Goal: Information Seeking & Learning: Learn about a topic

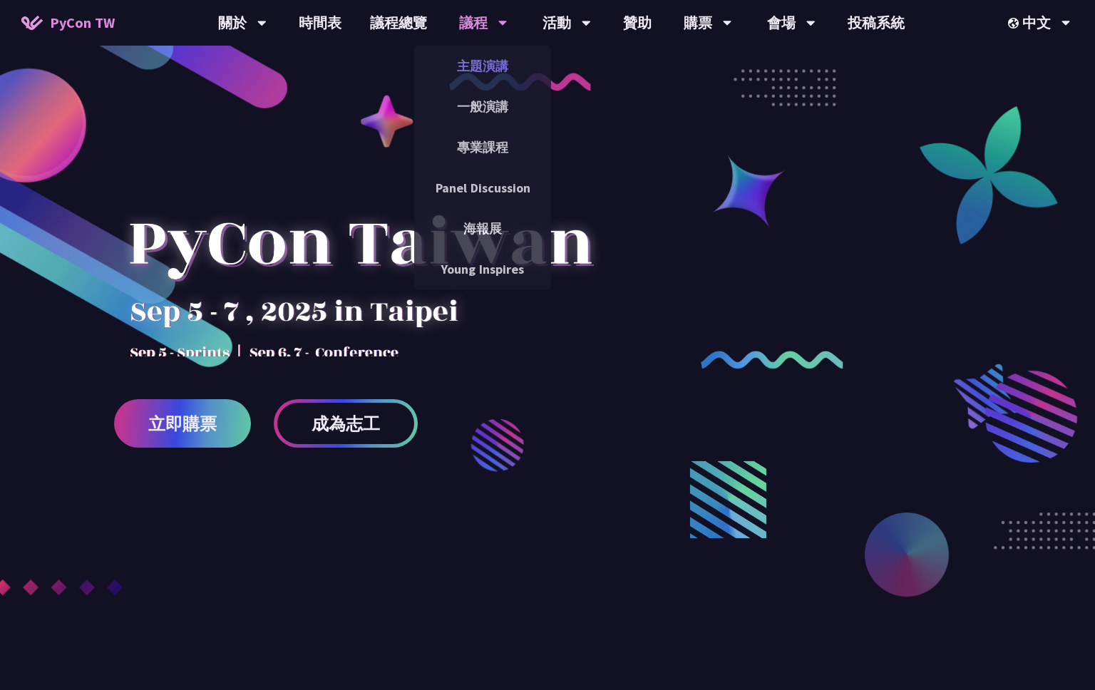
click at [477, 60] on link "主題演講" at bounding box center [482, 65] width 137 height 33
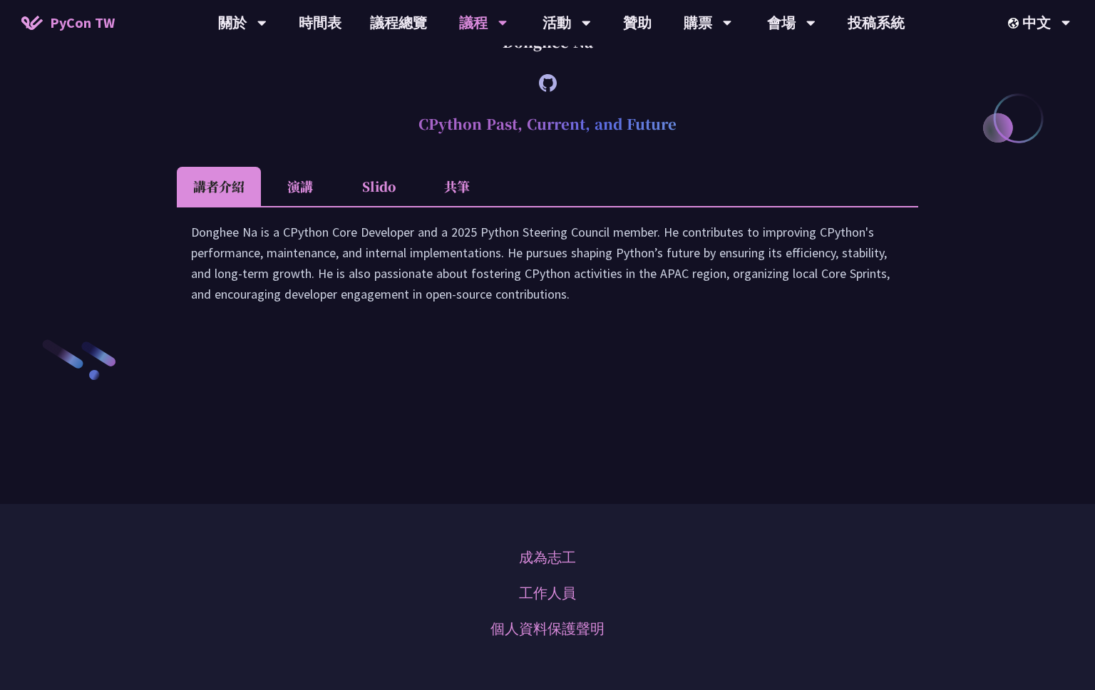
scroll to position [2008, 0]
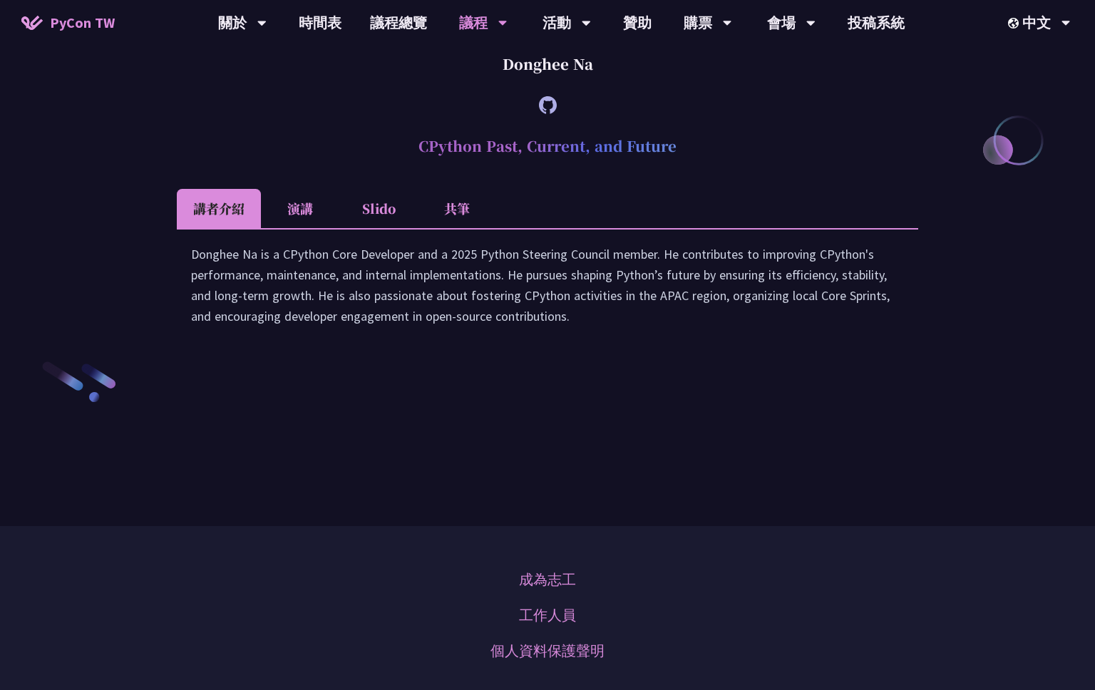
click at [283, 228] on li "演講" at bounding box center [300, 208] width 78 height 39
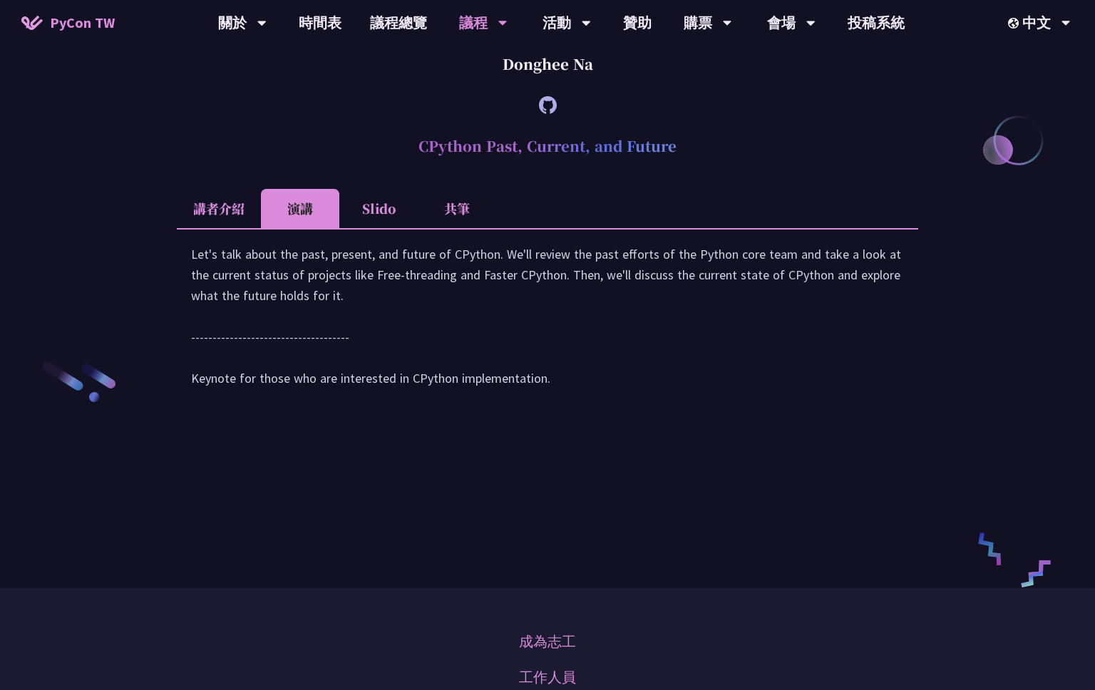
click at [382, 228] on li "Slido" at bounding box center [378, 208] width 78 height 39
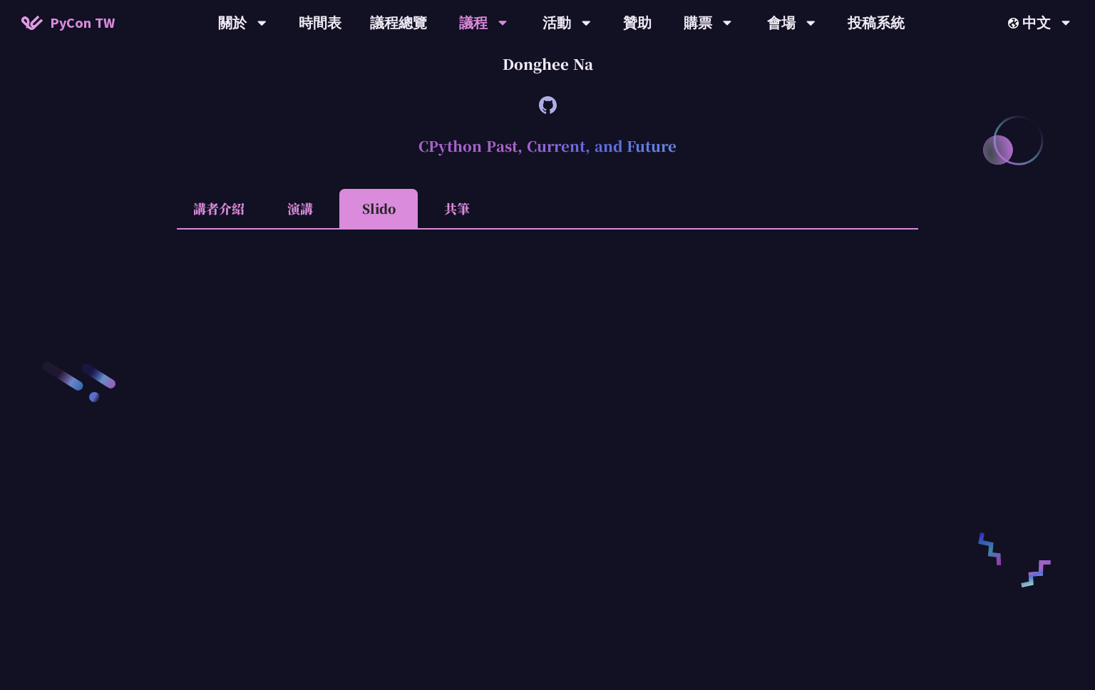
click at [459, 228] on li "共筆" at bounding box center [457, 208] width 78 height 39
click at [227, 228] on li "講者介紹" at bounding box center [219, 208] width 84 height 39
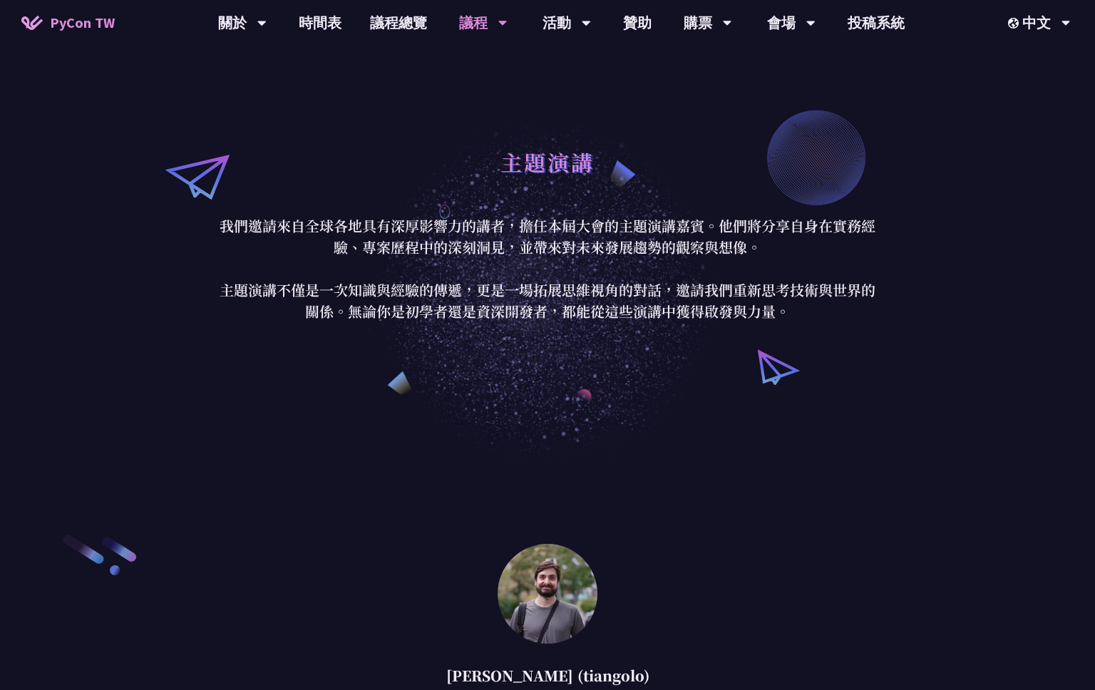
scroll to position [0, 0]
click at [394, 23] on link "議程總覽" at bounding box center [399, 23] width 86 height 46
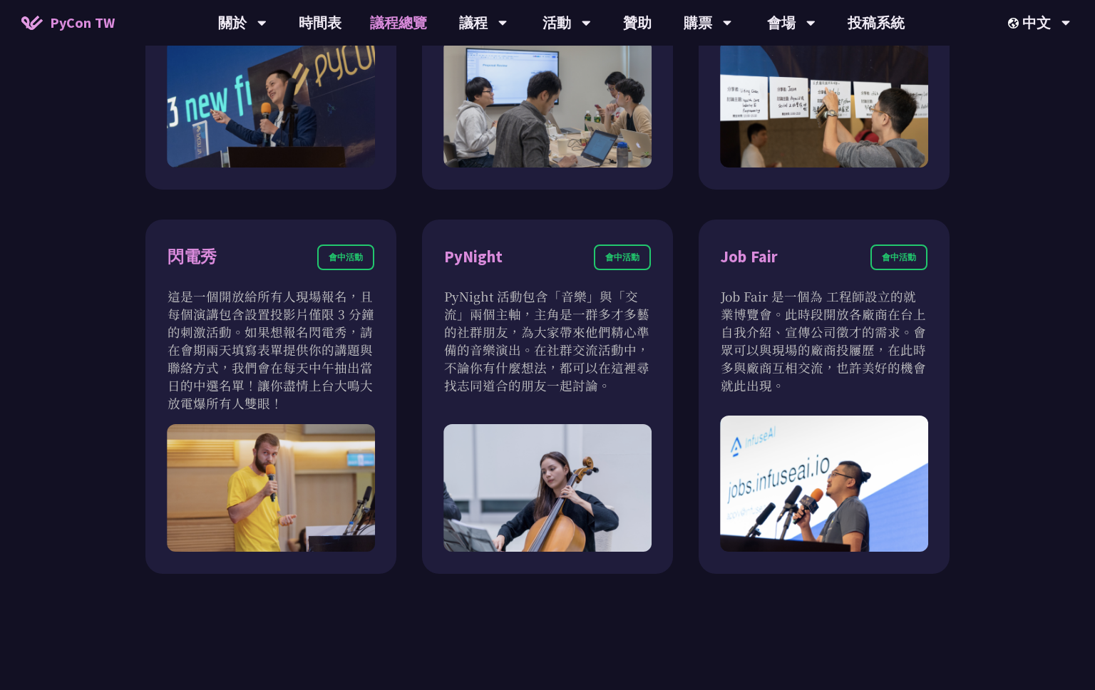
scroll to position [1197, 0]
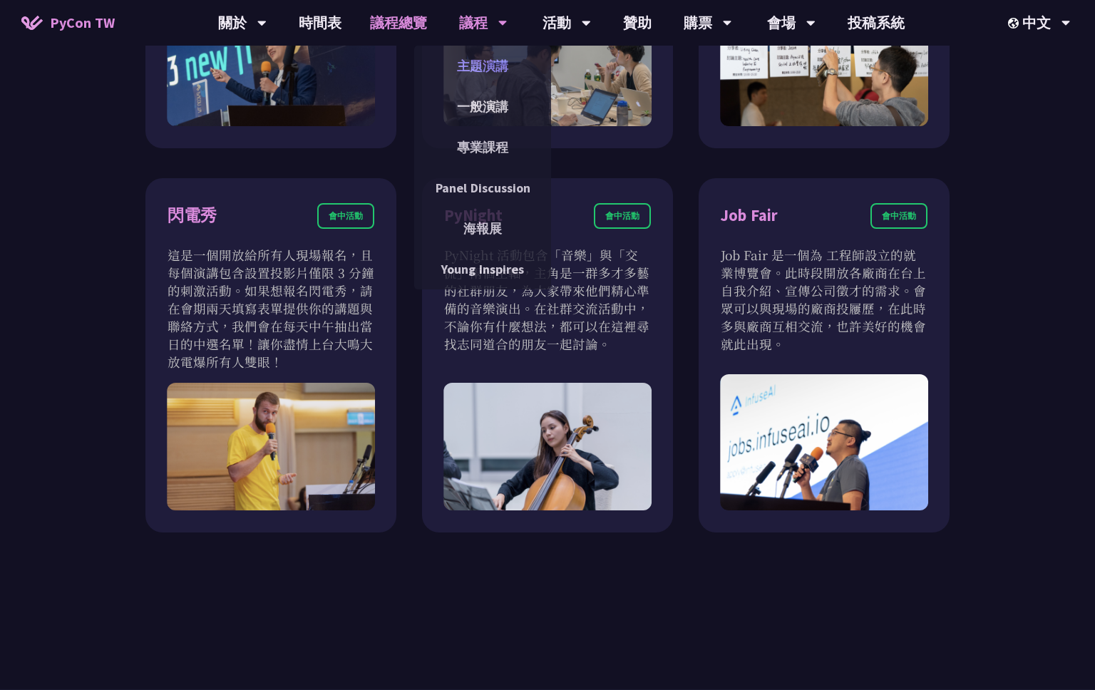
click at [486, 73] on link "主題演講" at bounding box center [482, 65] width 137 height 33
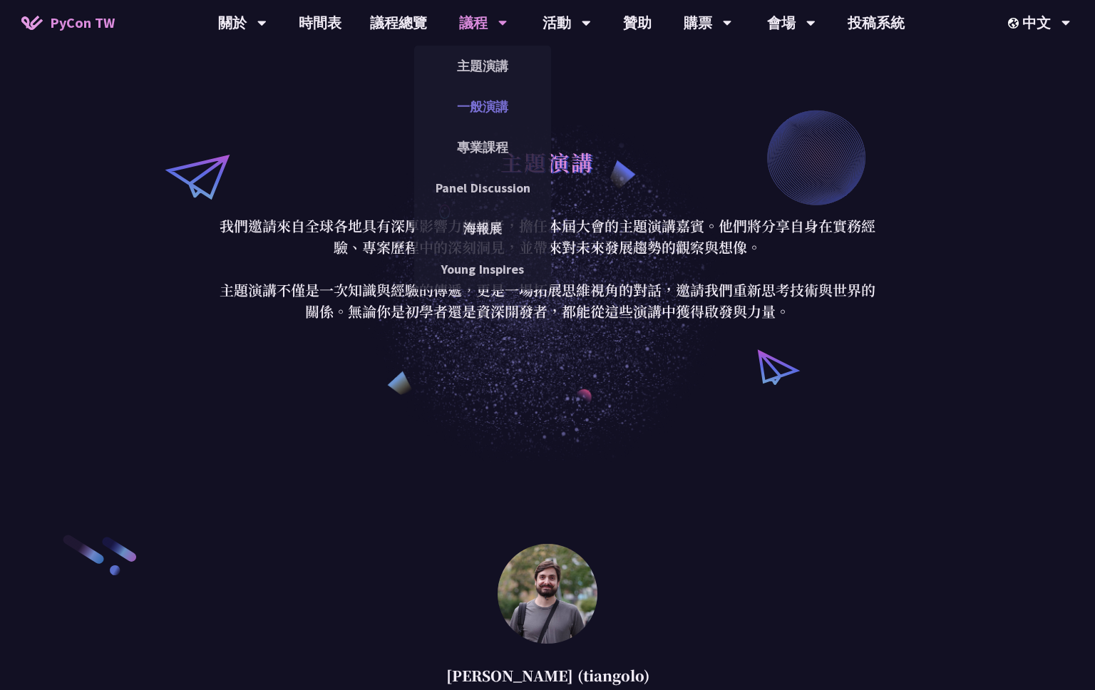
click at [485, 97] on link "一般演講" at bounding box center [482, 106] width 137 height 33
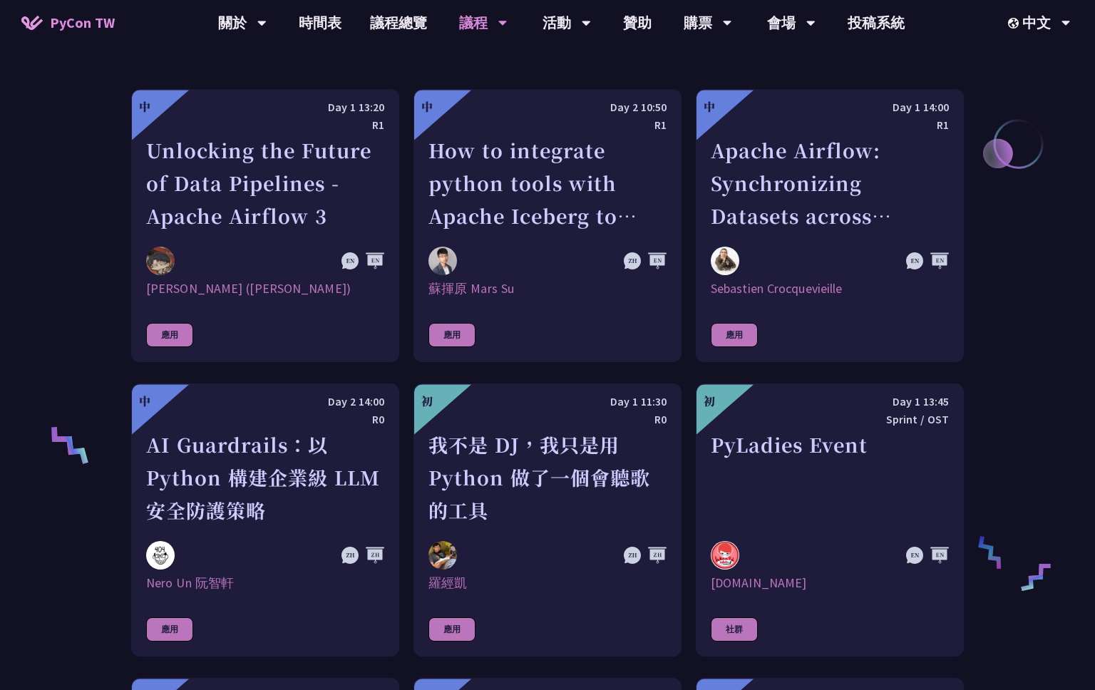
scroll to position [758, 0]
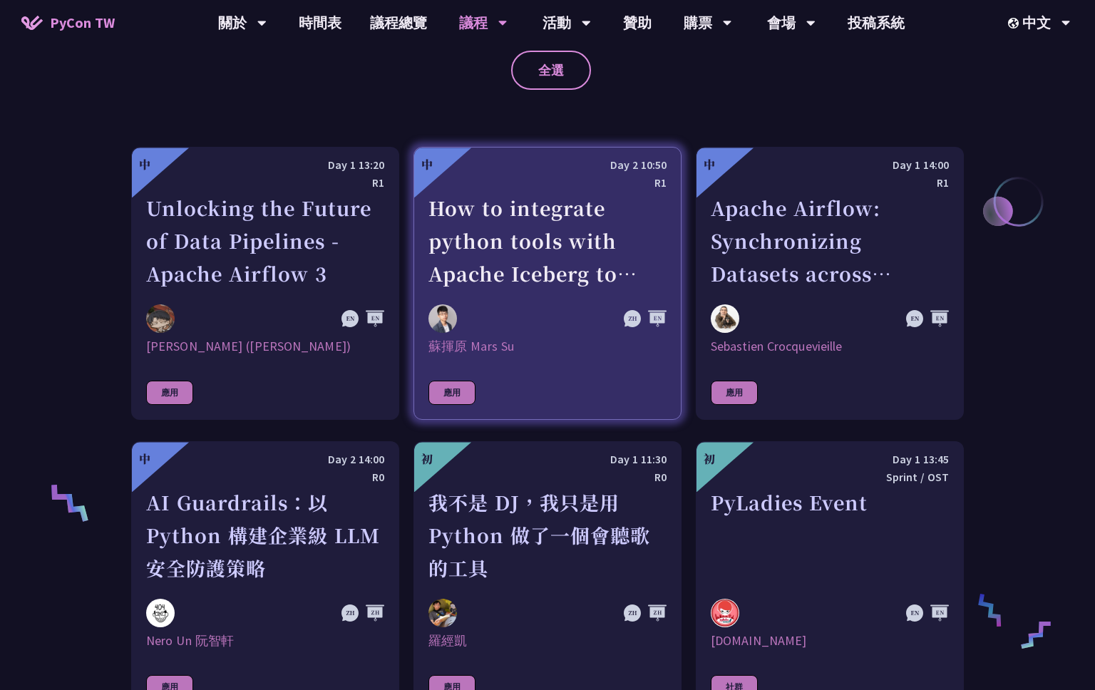
click at [558, 346] on div "蘇揮原 Mars Su" at bounding box center [547, 346] width 238 height 17
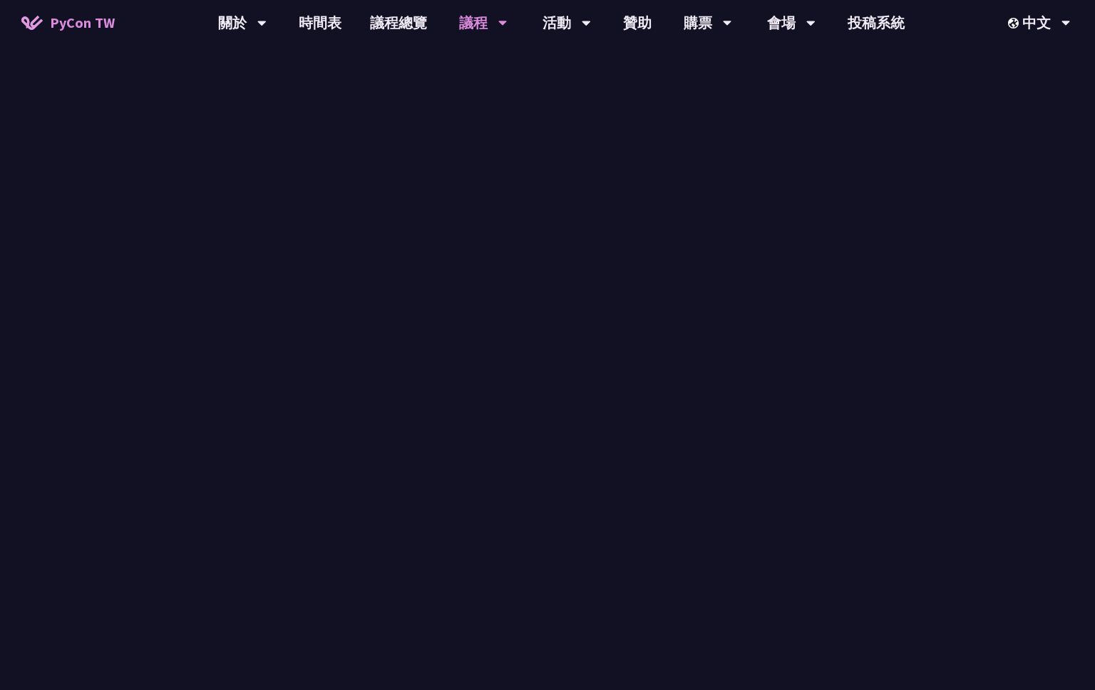
scroll to position [758, 0]
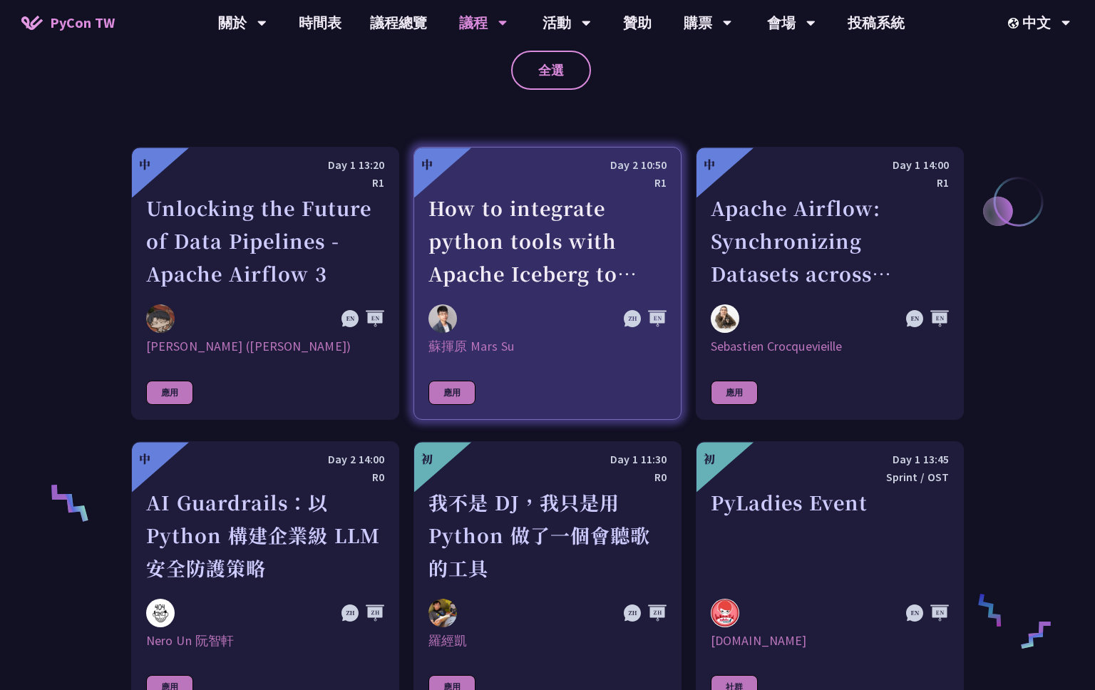
click at [632, 377] on link "中 Day 2 10:50 R1 How to integrate python tools with Apache Iceberg to build ETL…" at bounding box center [547, 283] width 268 height 273
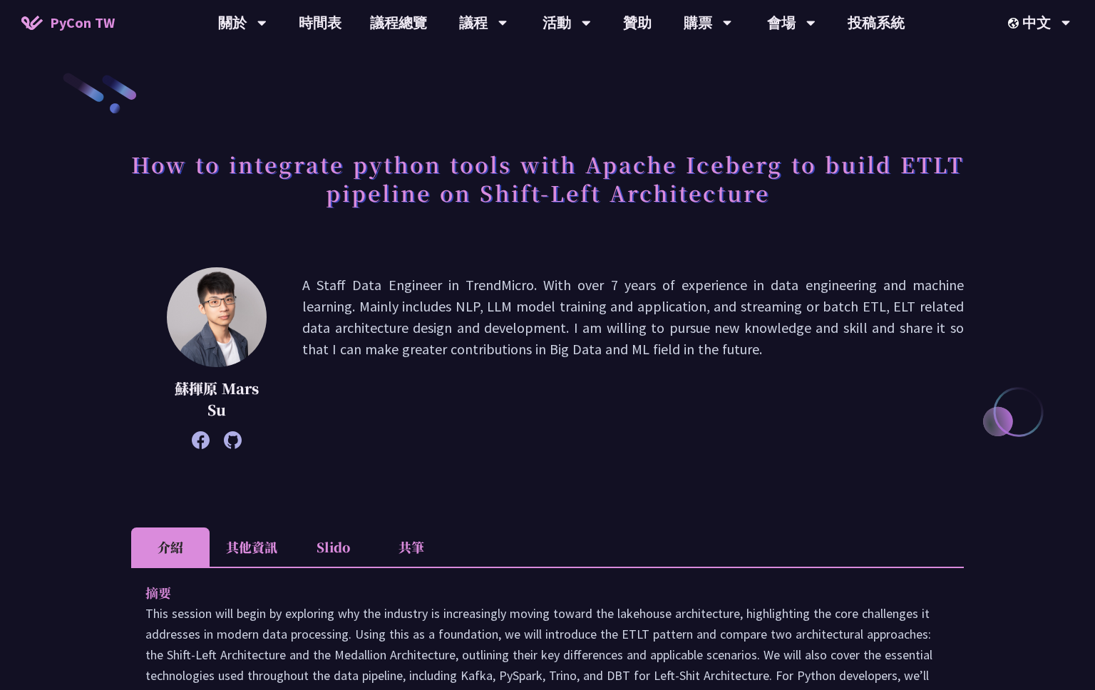
scroll to position [758, 0]
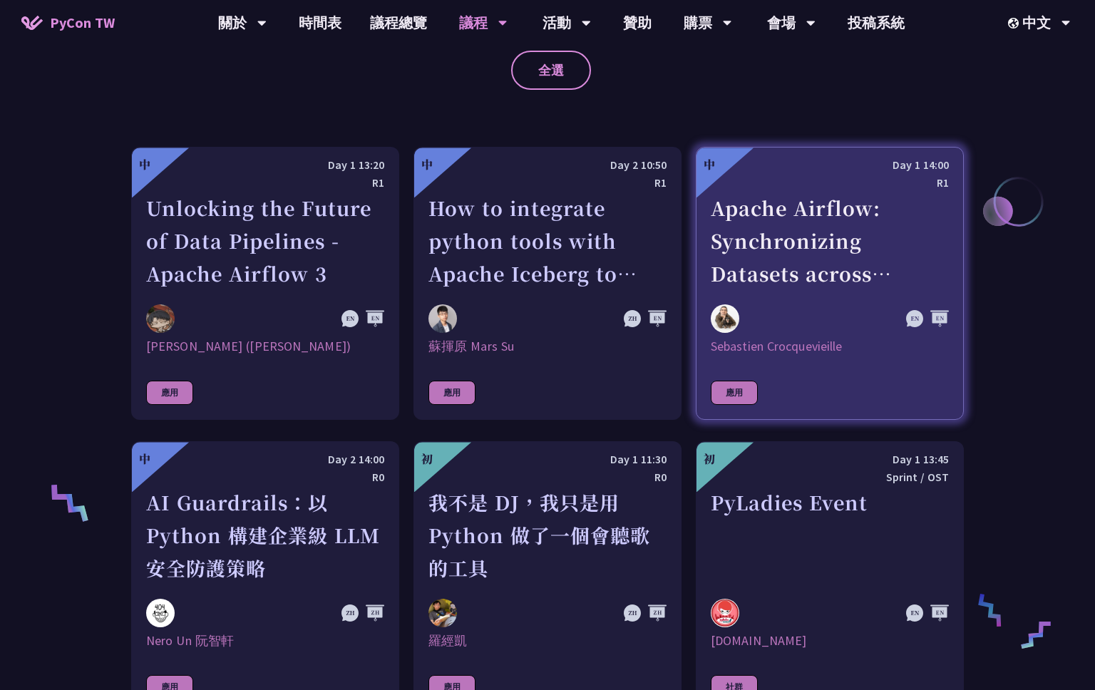
click at [869, 358] on link "中 Day 1 14:00 R1 Apache Airflow: Synchronizing Datasets across Multiple instanc…" at bounding box center [830, 283] width 268 height 273
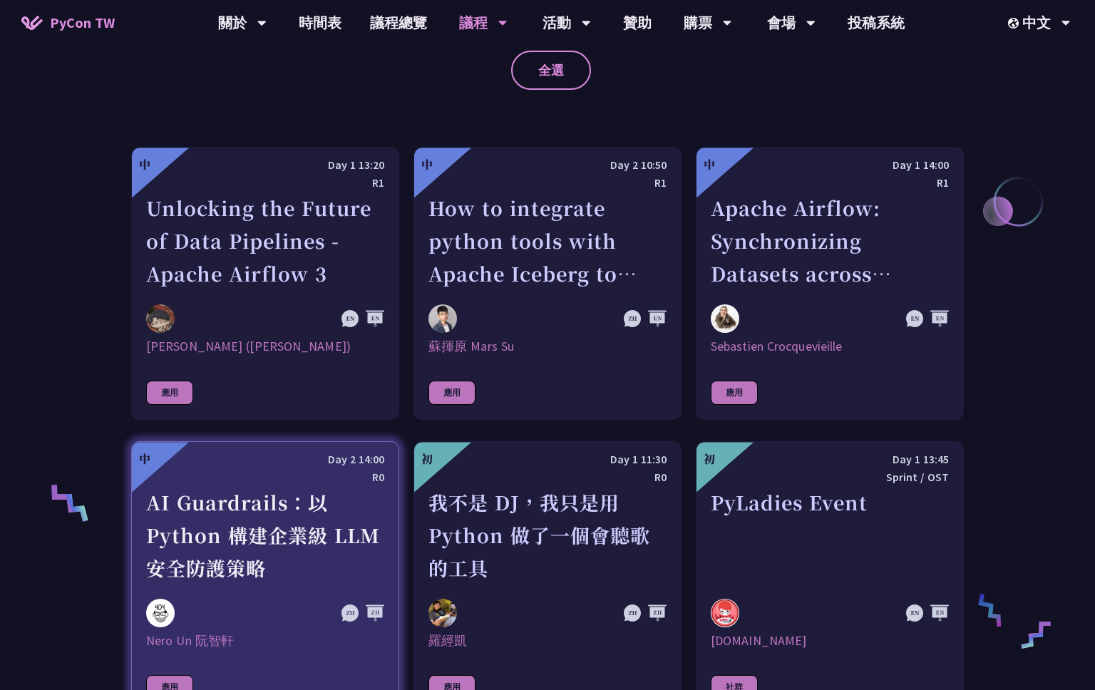
scroll to position [987, 0]
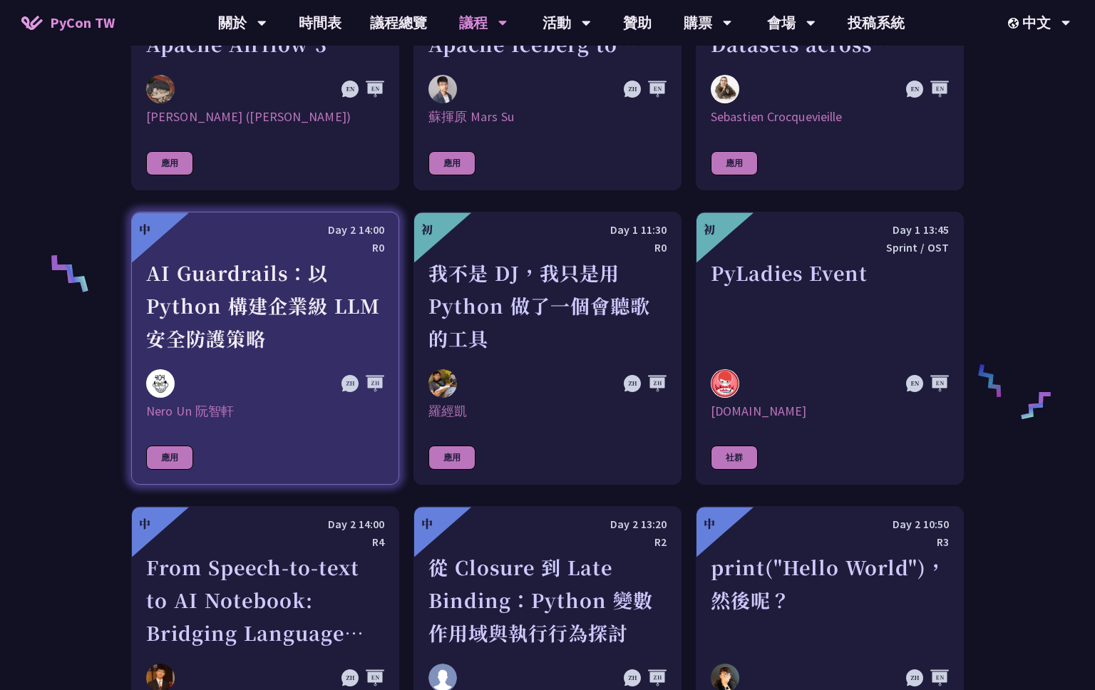
click at [290, 425] on link "中 Day 2 14:00 R0 AI Guardrails：以 Python 構建企業級 LLM 安全防護策略 [PERSON_NAME] Un [PERS…" at bounding box center [265, 348] width 268 height 273
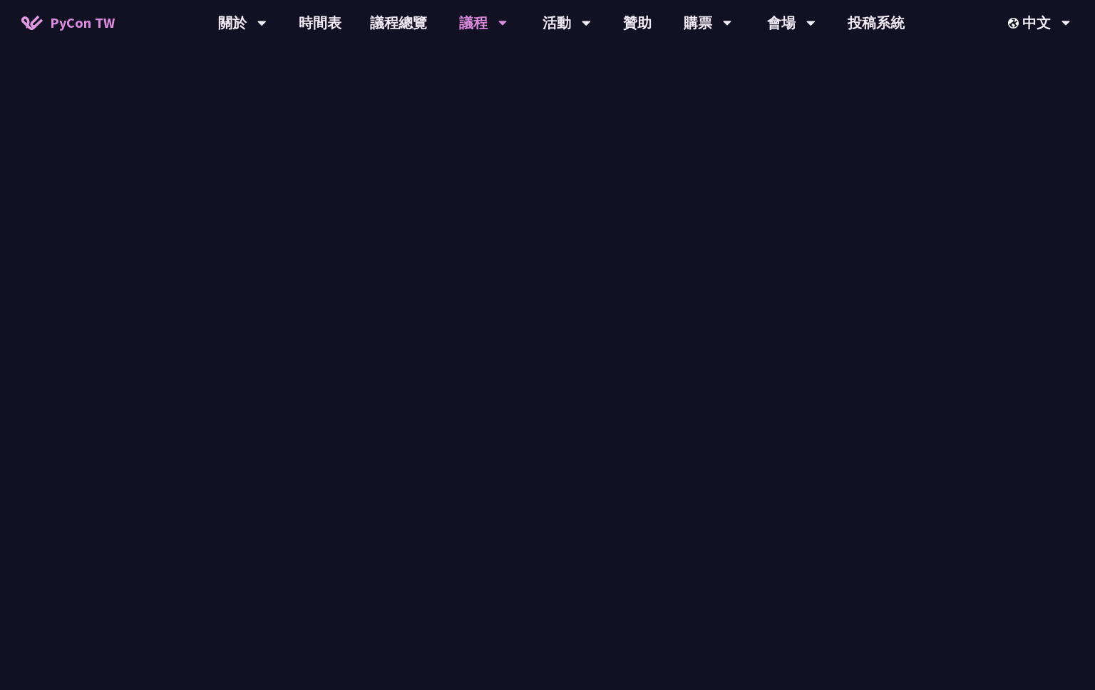
scroll to position [987, 0]
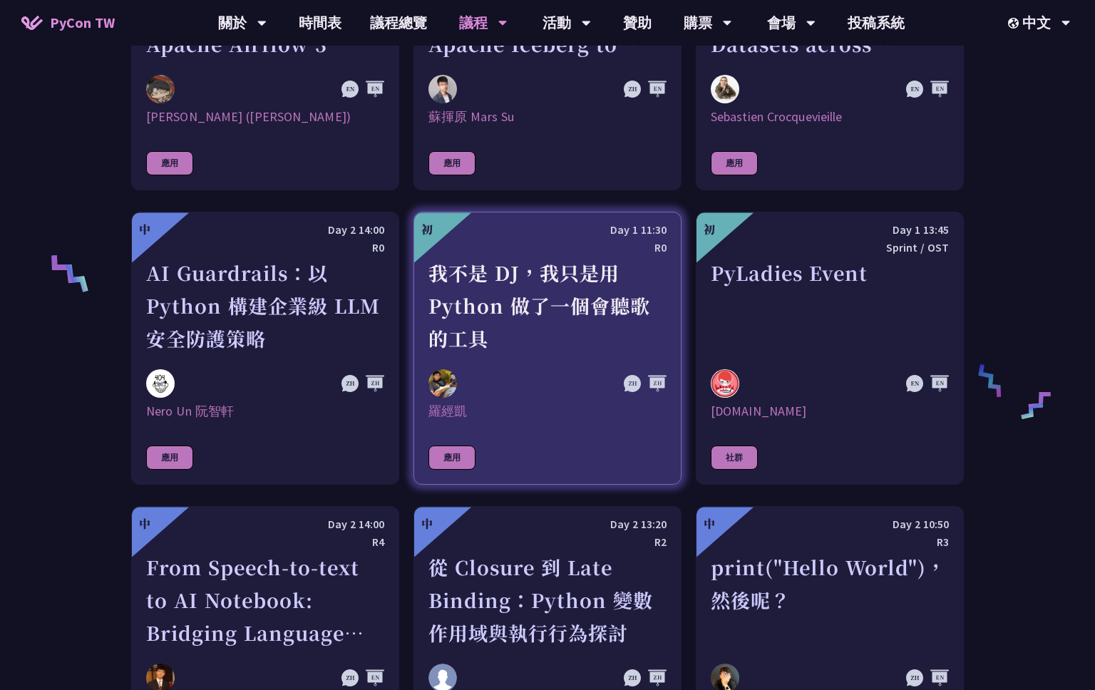
click at [537, 392] on div at bounding box center [511, 383] width 167 height 29
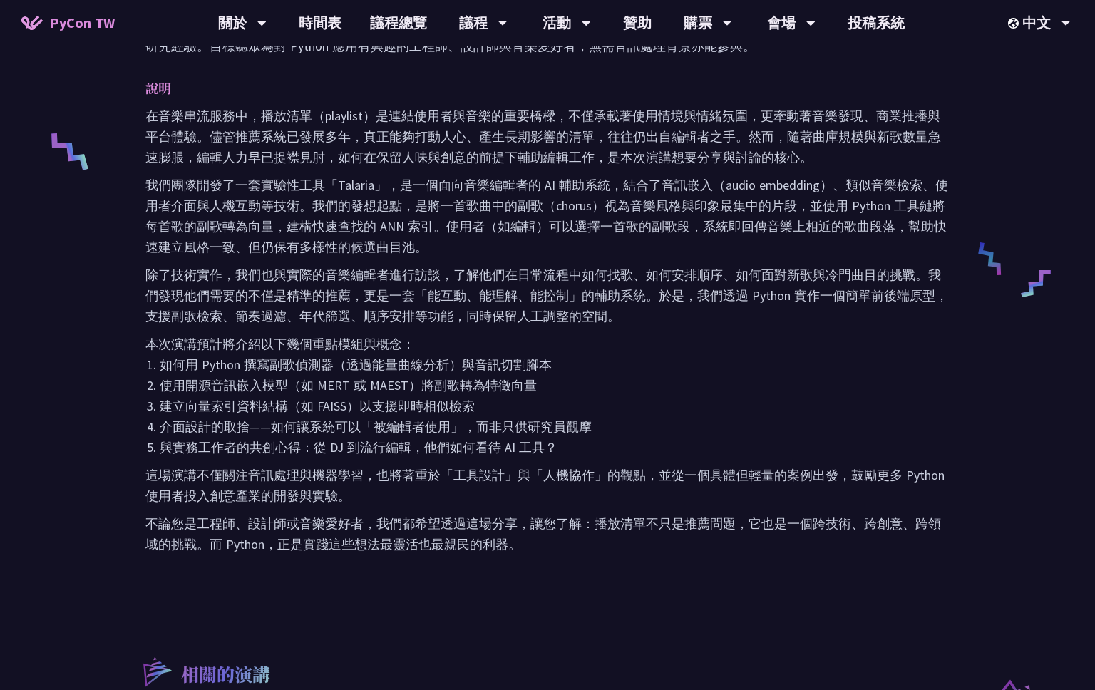
scroll to position [638, 0]
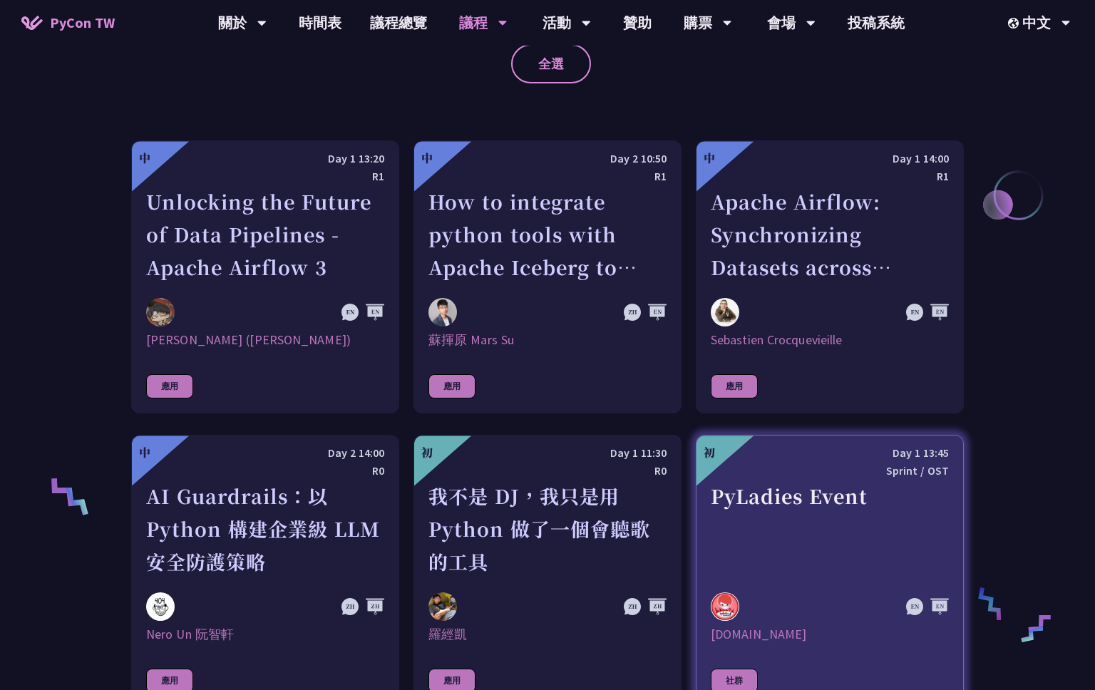
scroll to position [879, 0]
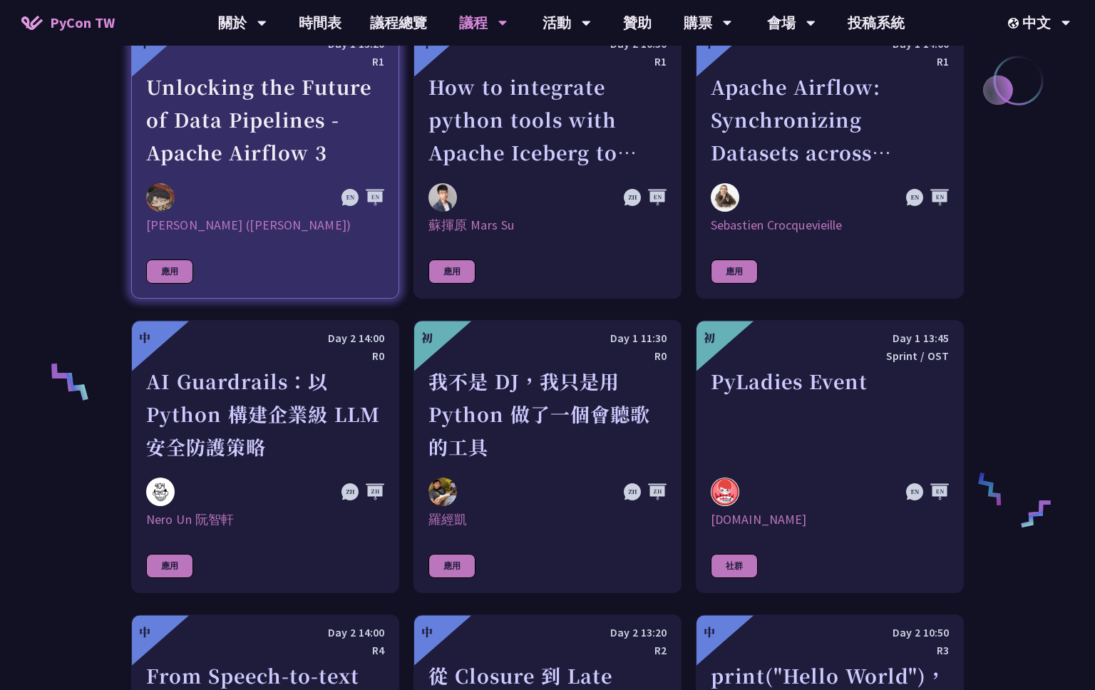
click at [265, 207] on div at bounding box center [229, 197] width 167 height 29
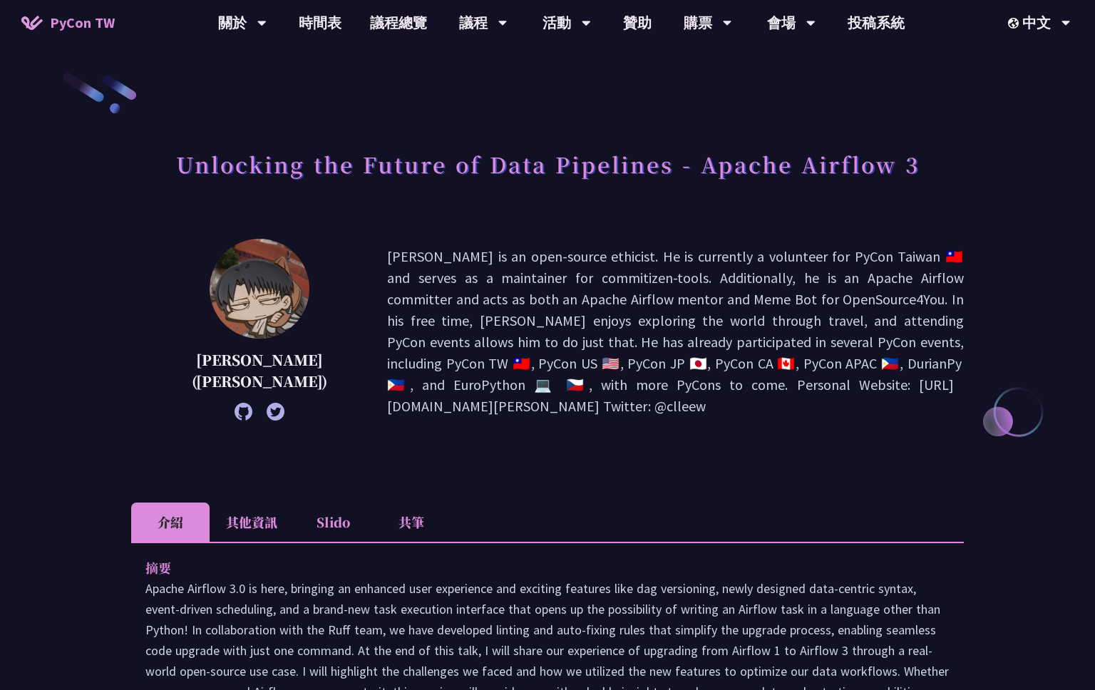
scroll to position [242, 0]
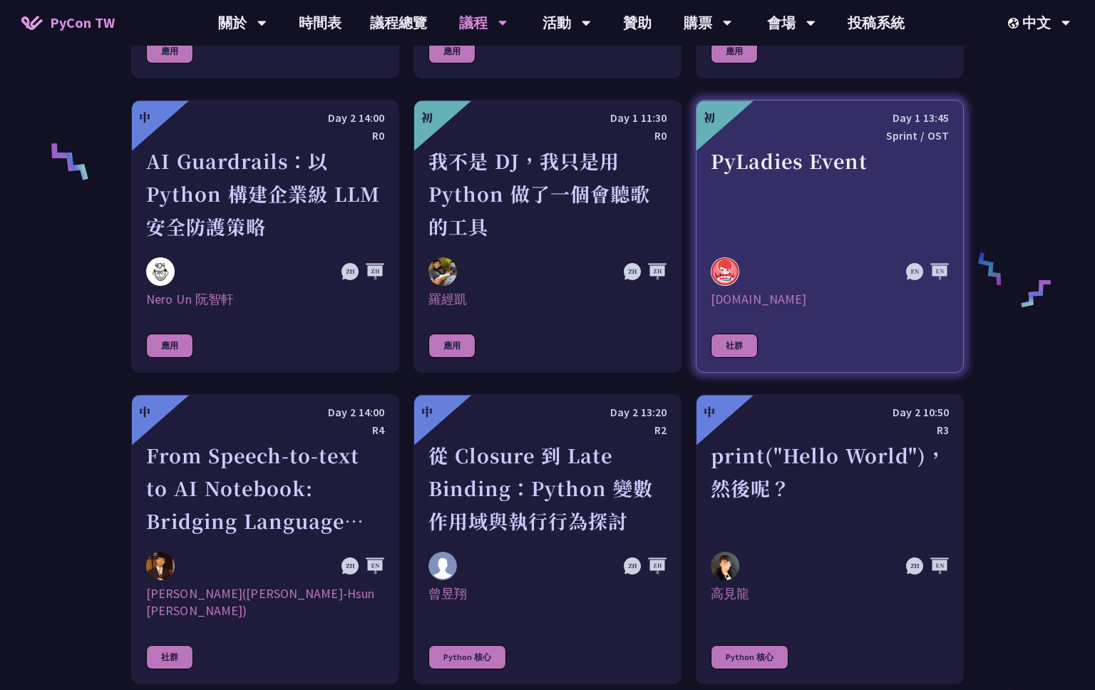
scroll to position [1222, 0]
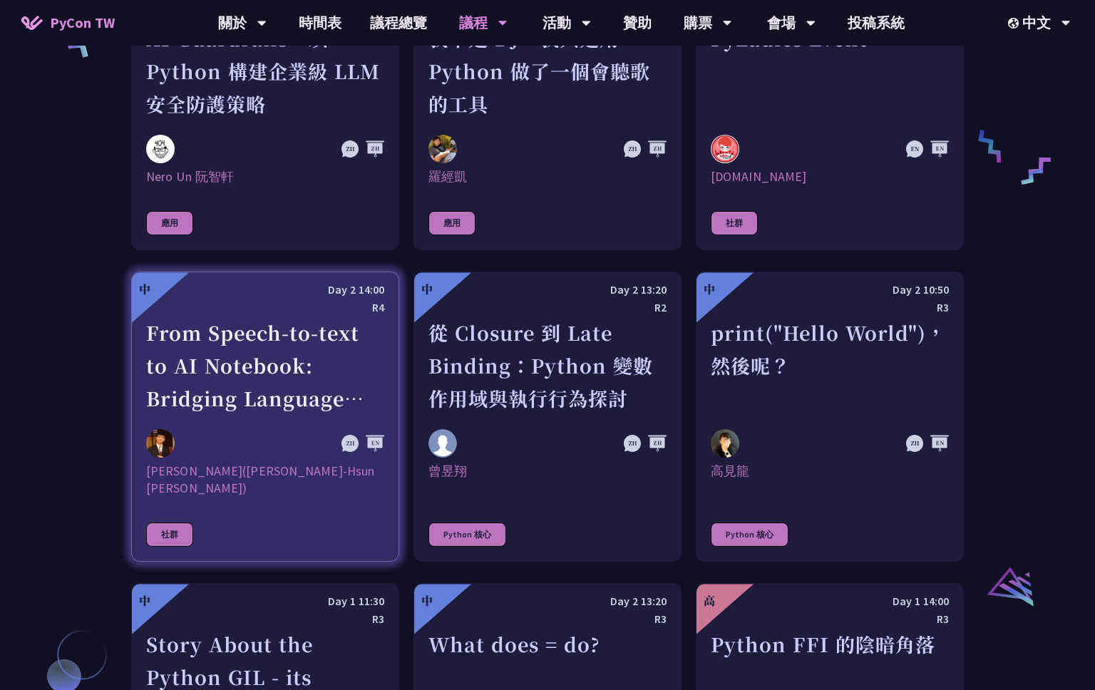
click at [277, 452] on div at bounding box center [229, 443] width 167 height 29
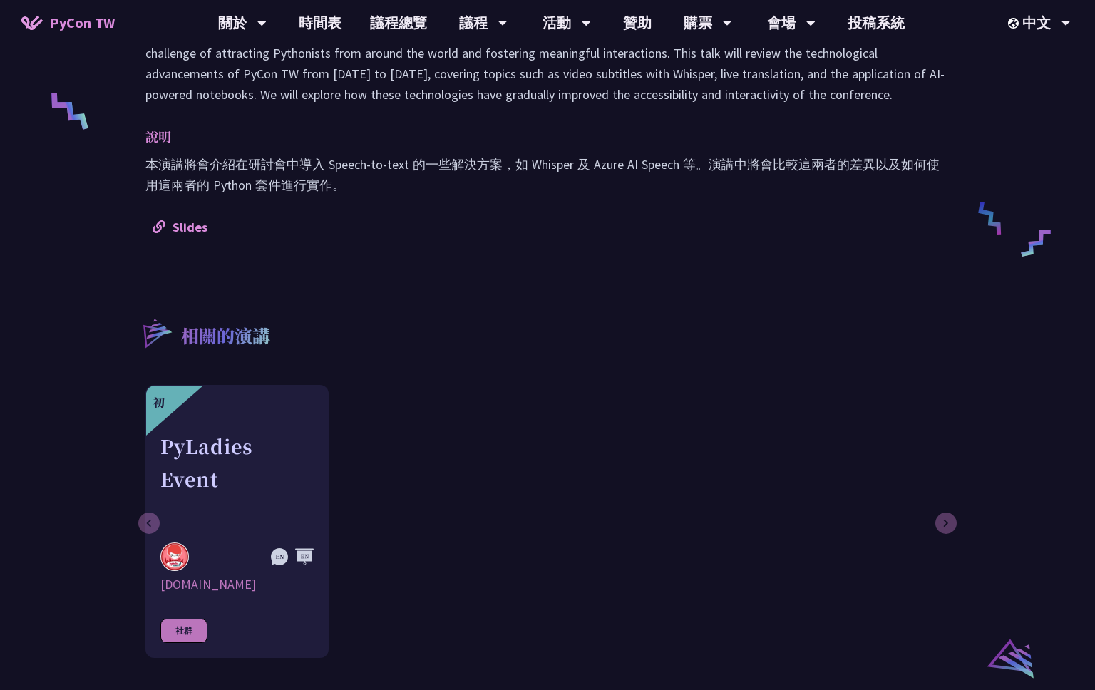
scroll to position [209, 0]
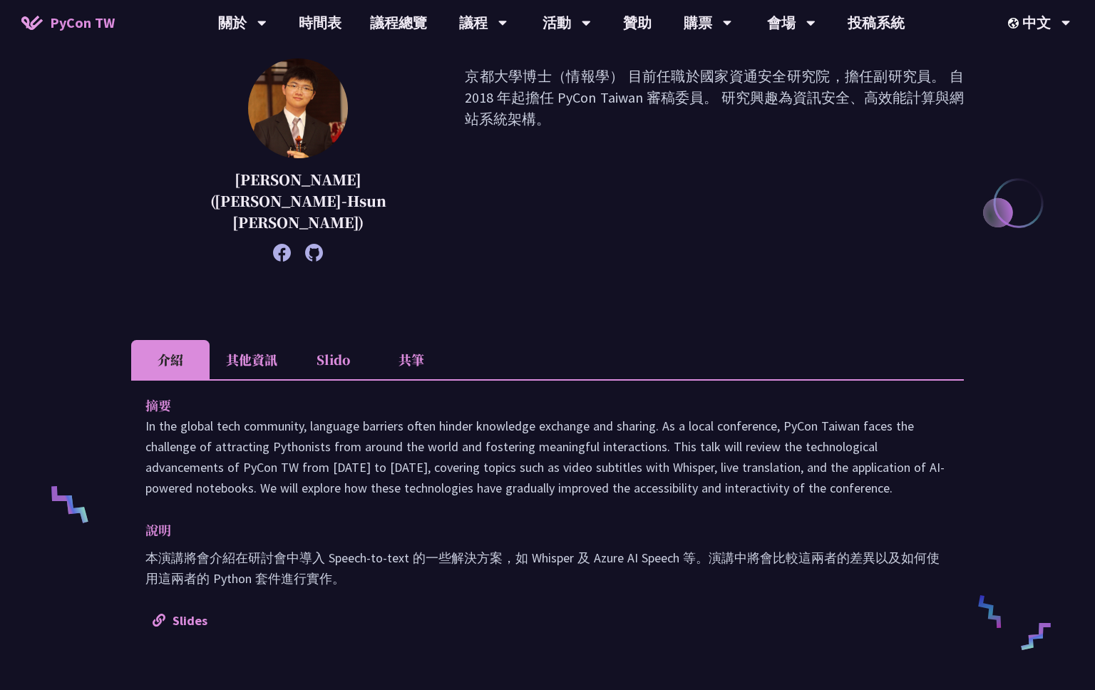
scroll to position [1178, 0]
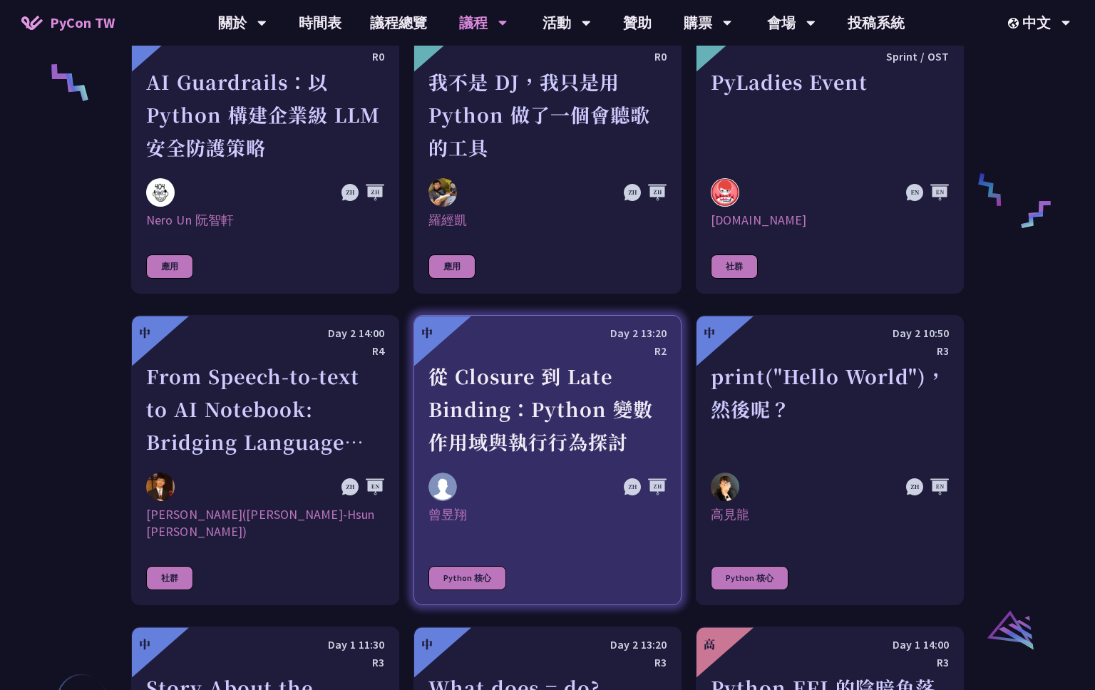
click at [594, 439] on div "從 Closure 到 Late Binding：Python 變數作用域與執行行為探討" at bounding box center [547, 409] width 238 height 98
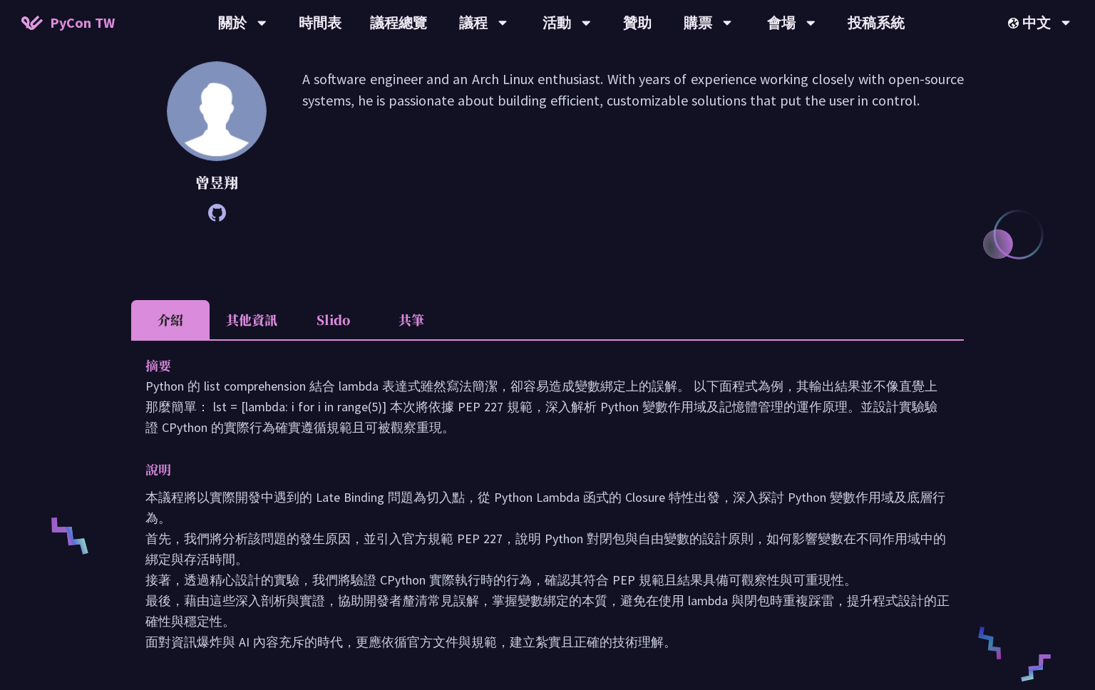
scroll to position [253, 0]
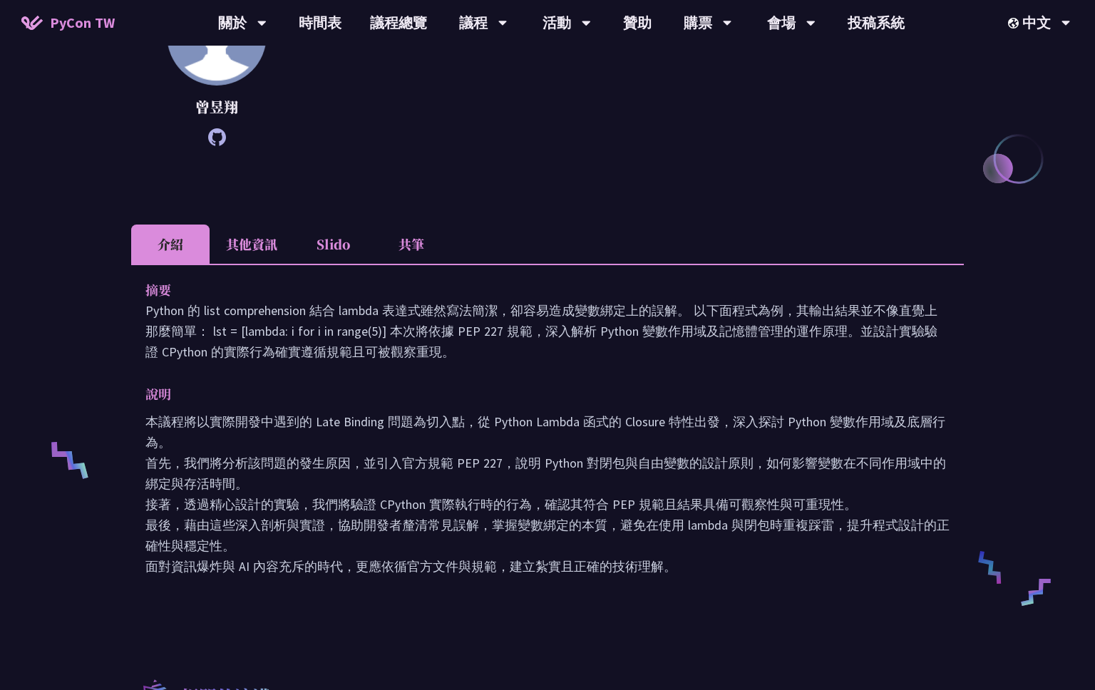
click at [551, 504] on p "本議程將以實際開發中遇到的 Late Binding 問題為切入點，從 Python Lambda 函式的 Closure 特性出發，深入探討 Python …" at bounding box center [547, 493] width 804 height 165
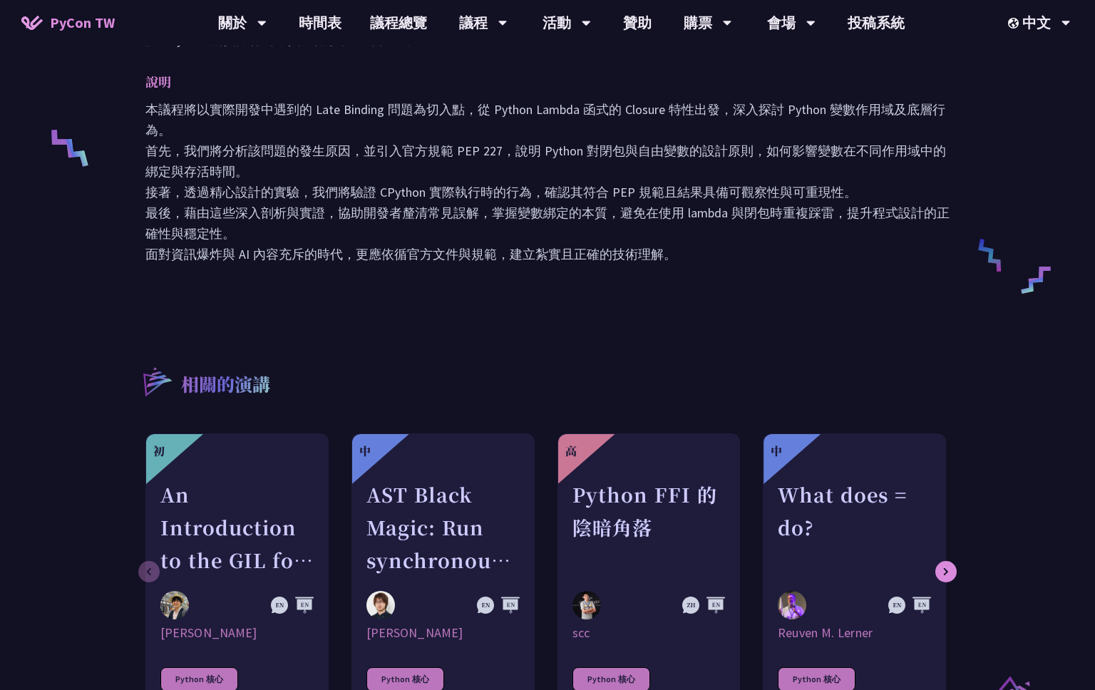
scroll to position [614, 0]
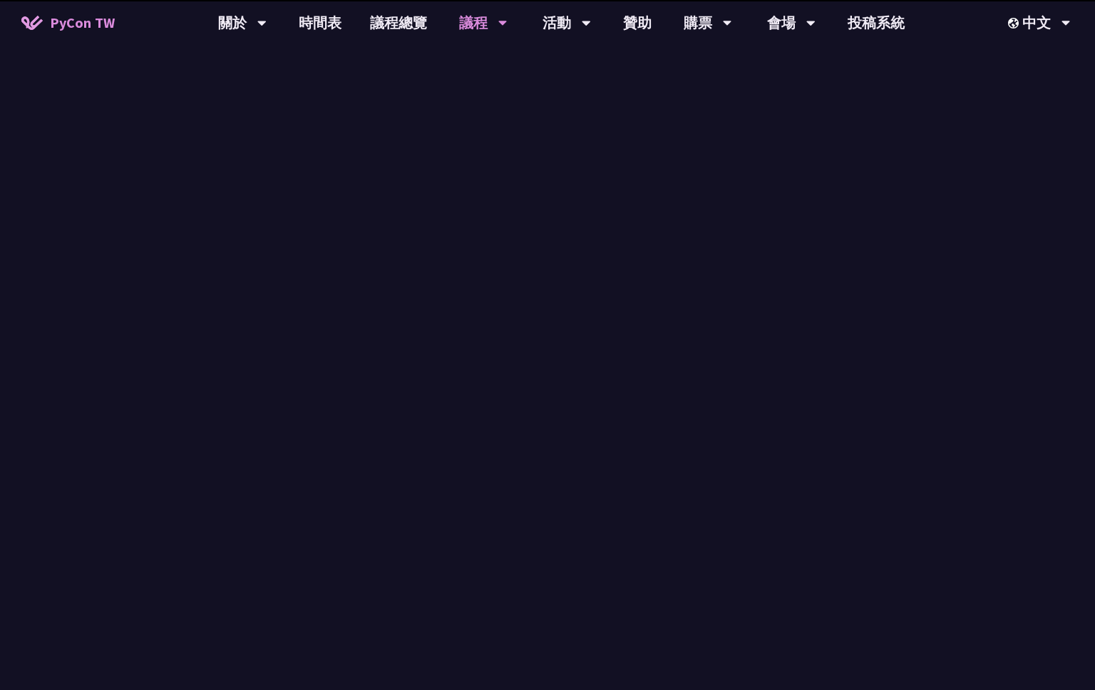
scroll to position [1178, 0]
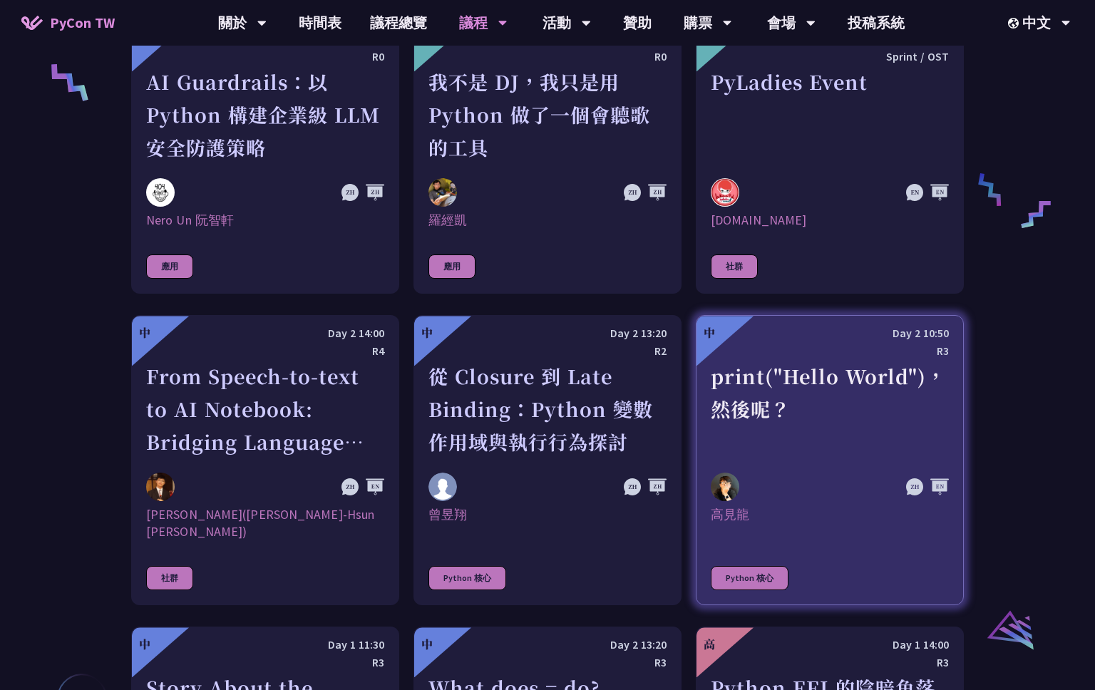
click at [849, 457] on div "print("Hello World")，然後呢？" at bounding box center [830, 409] width 238 height 98
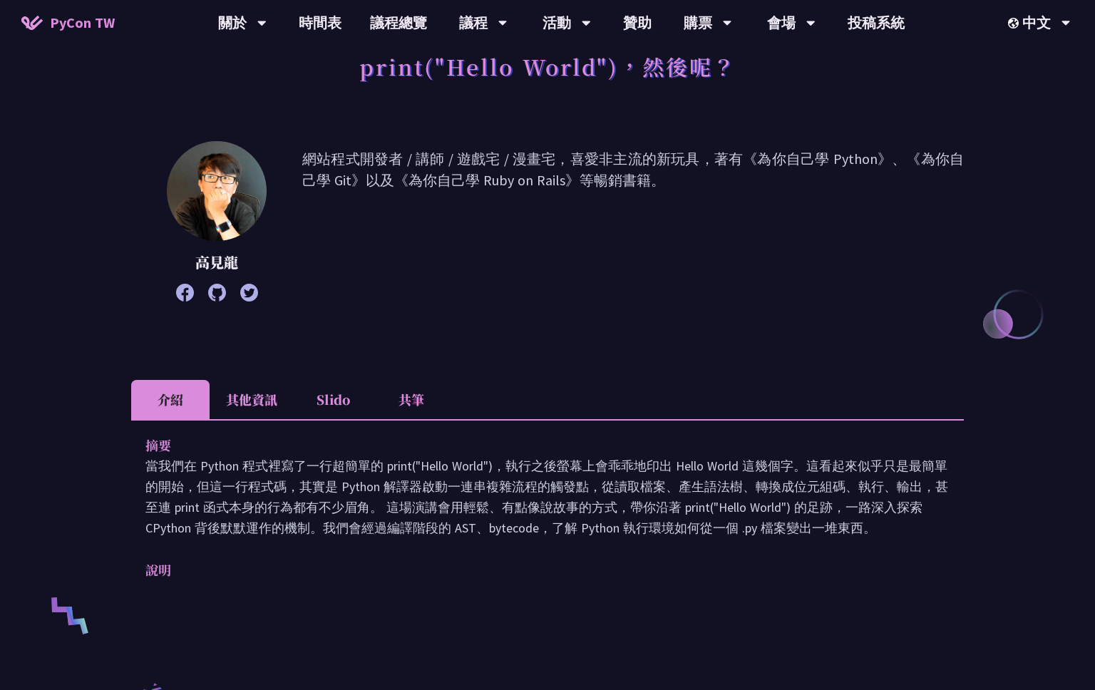
scroll to position [199, 0]
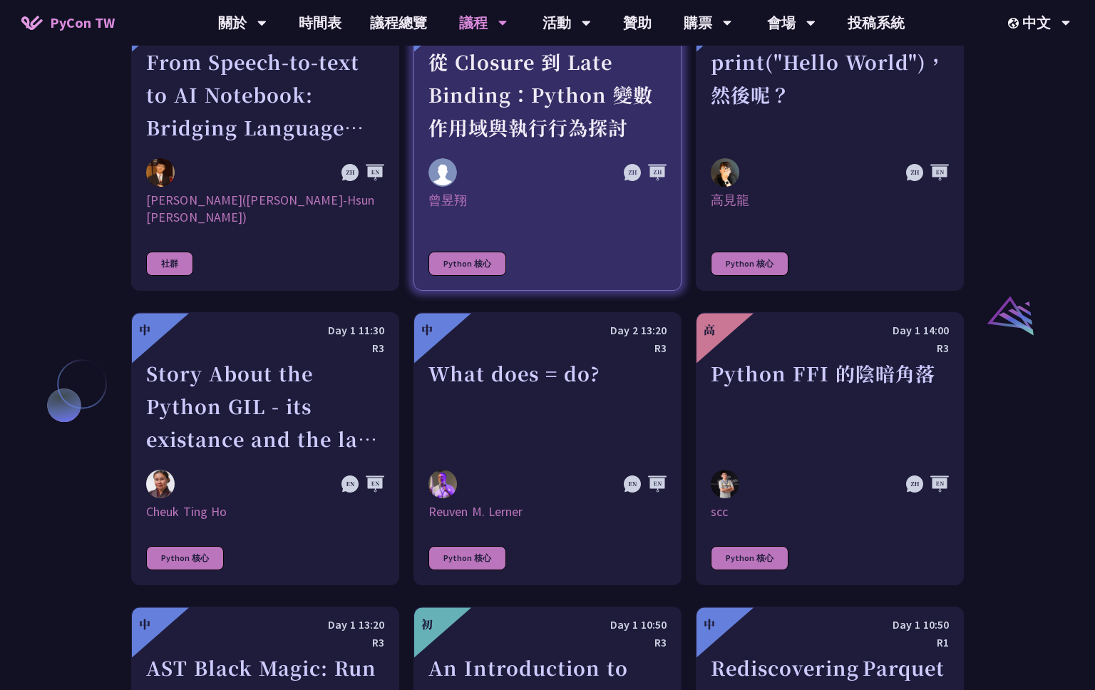
scroll to position [1493, 0]
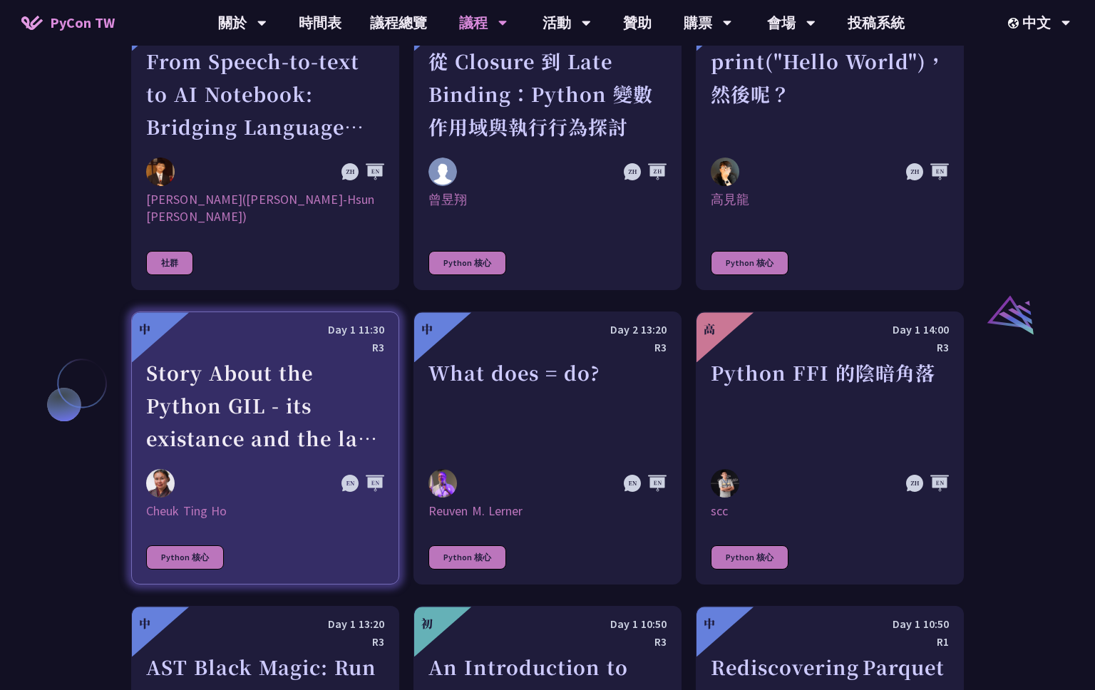
click at [272, 502] on div "Cheuk Ting Ho" at bounding box center [265, 510] width 238 height 17
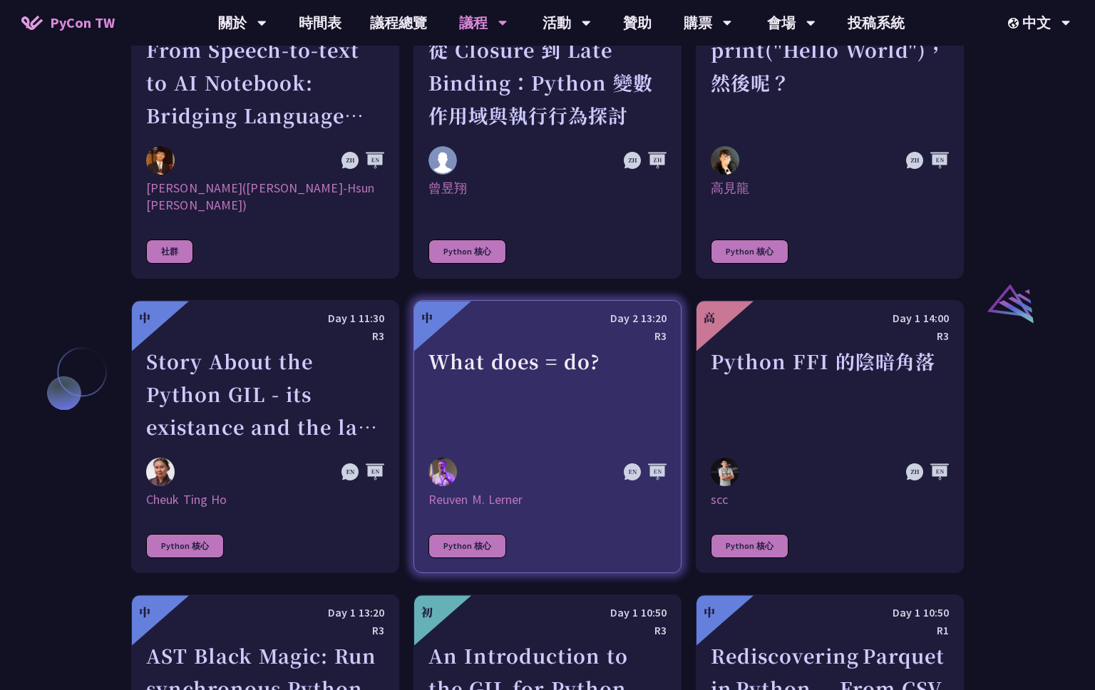
scroll to position [1505, 0]
click at [578, 410] on div "What does = do?" at bounding box center [547, 393] width 238 height 98
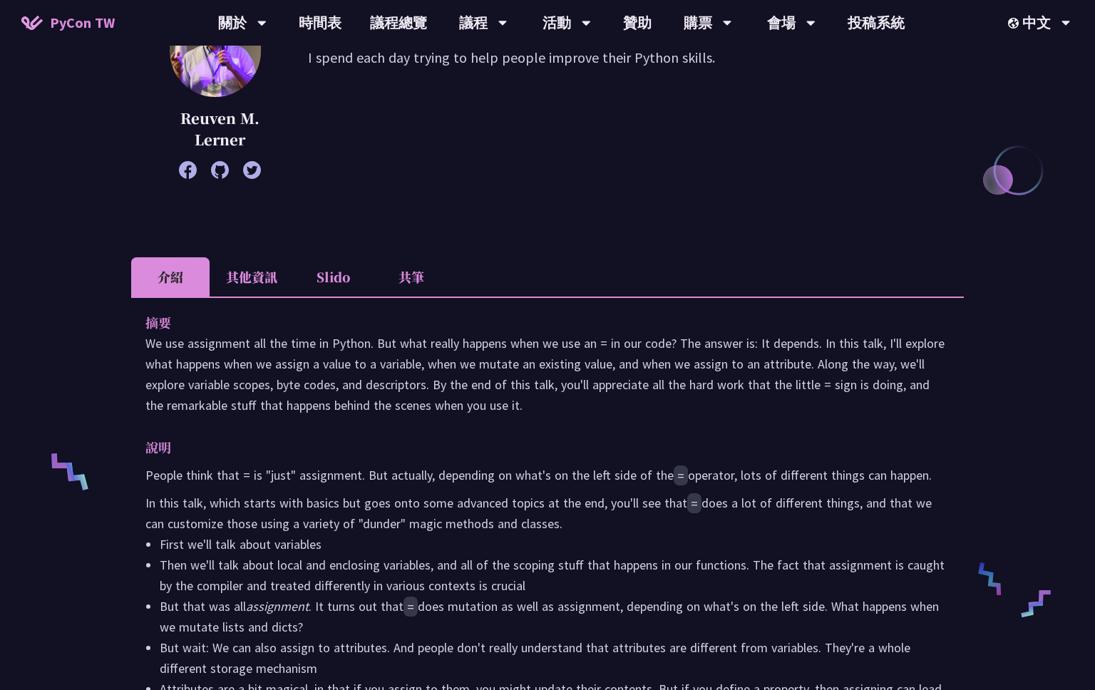
scroll to position [517, 0]
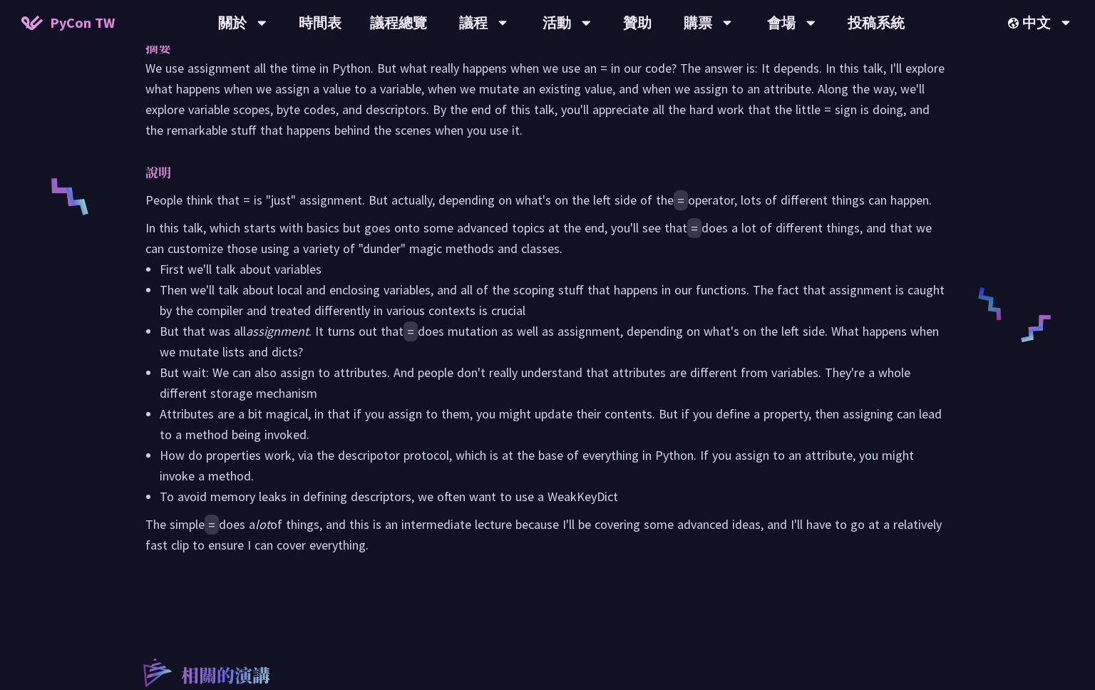
scroll to position [1453, 0]
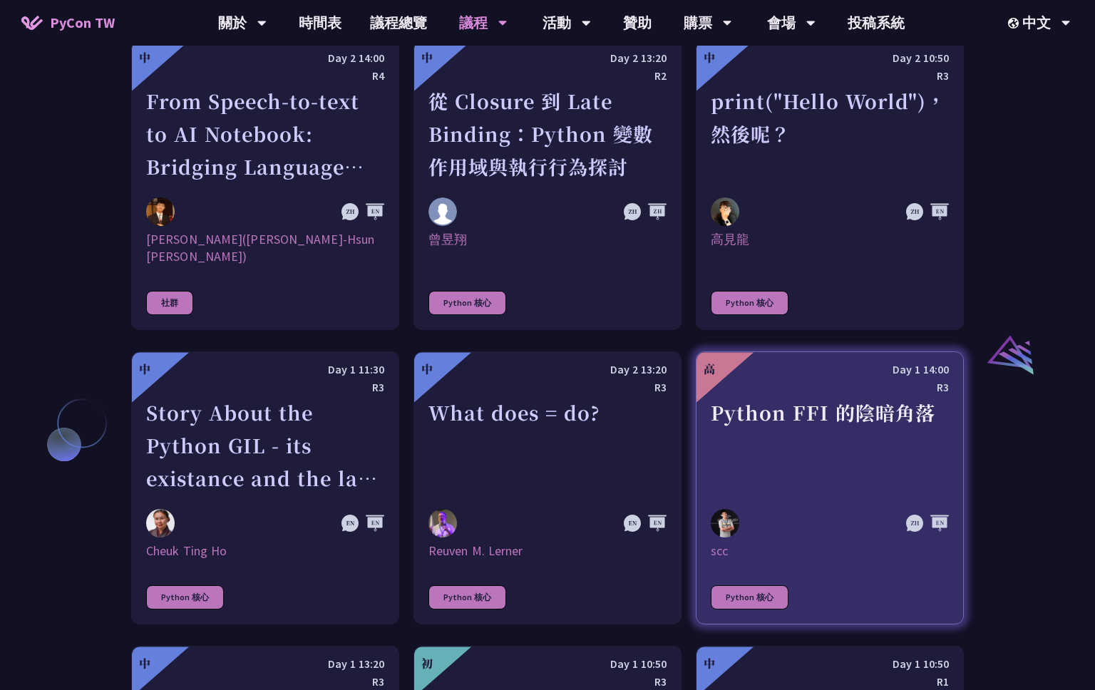
click at [819, 475] on div "Python FFI 的陰暗角落" at bounding box center [830, 445] width 238 height 98
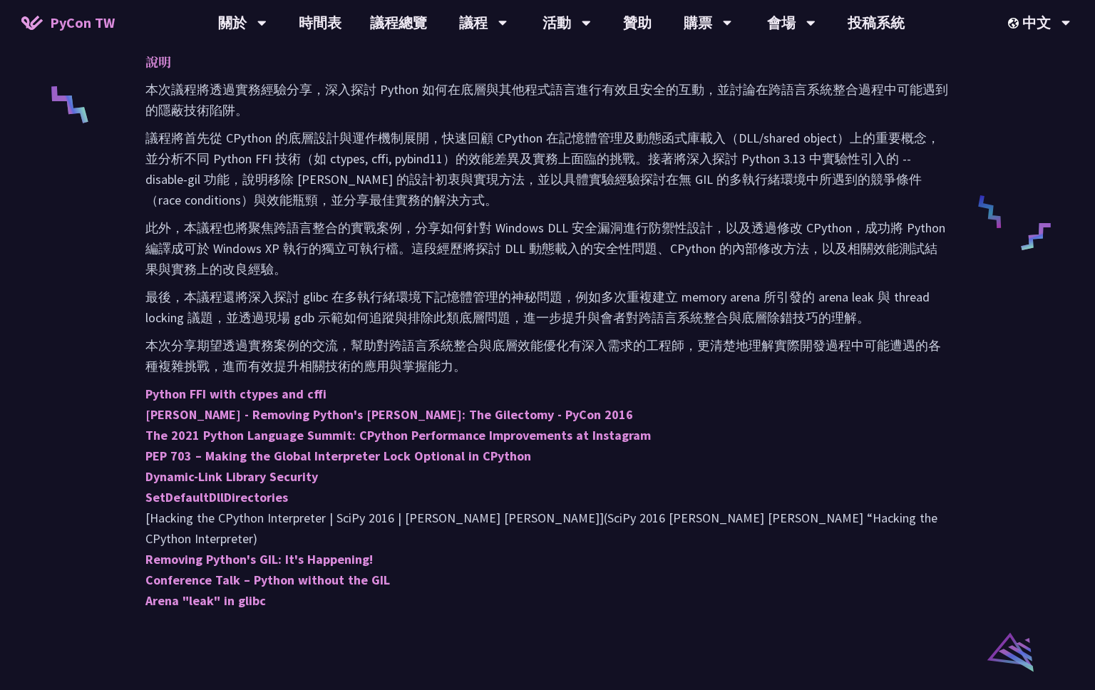
scroll to position [755, 0]
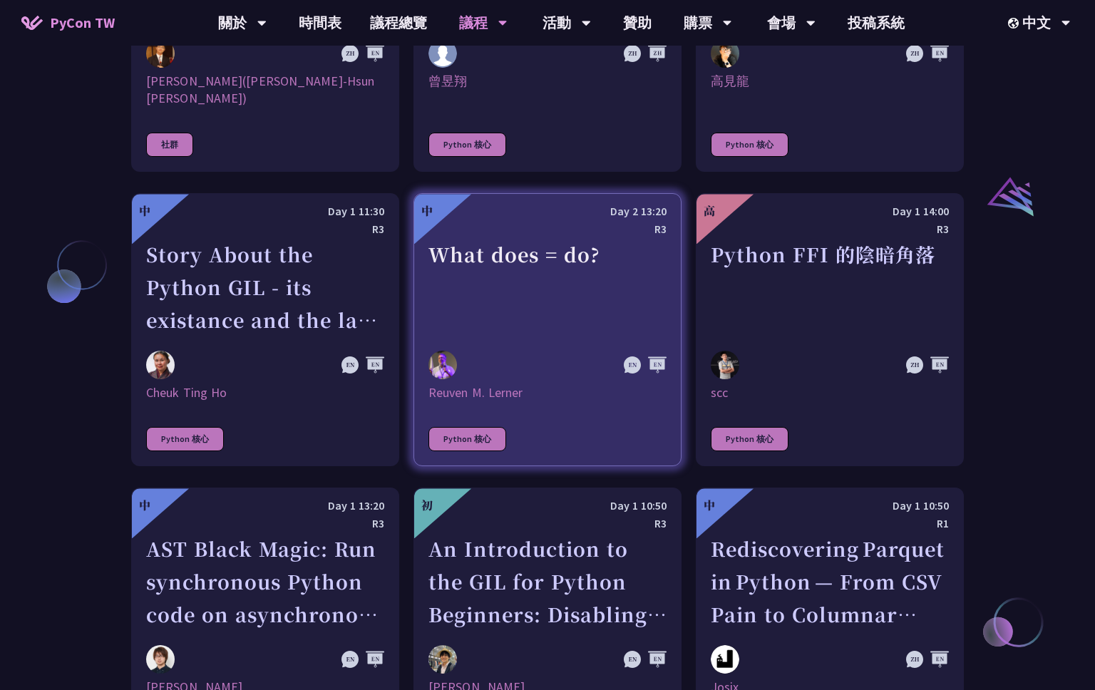
scroll to position [1882, 0]
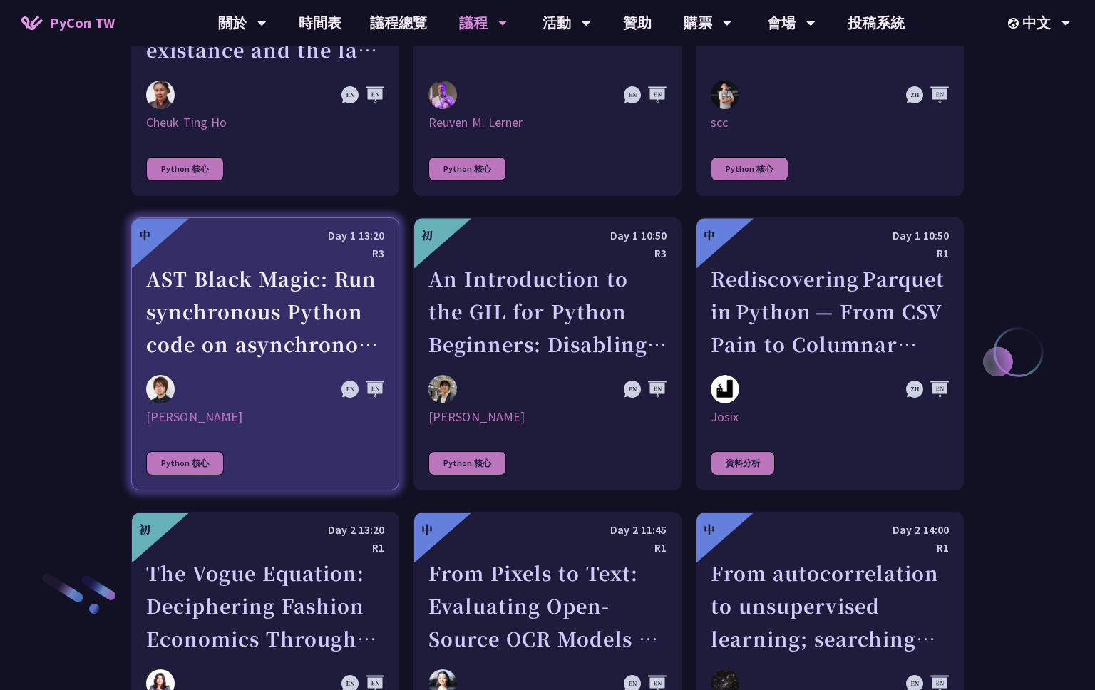
click at [277, 408] on link "中 Day 1 13:20 R3 AST Black Magic: Run synchronous Python code on asynchronous P…" at bounding box center [265, 353] width 268 height 273
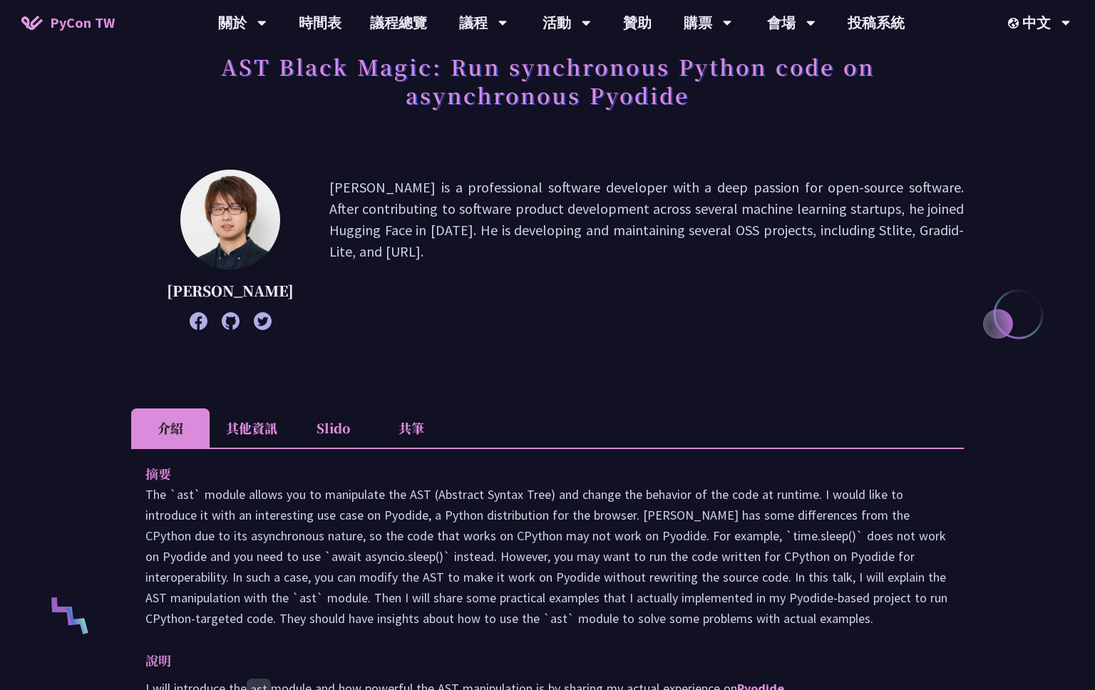
scroll to position [70, 0]
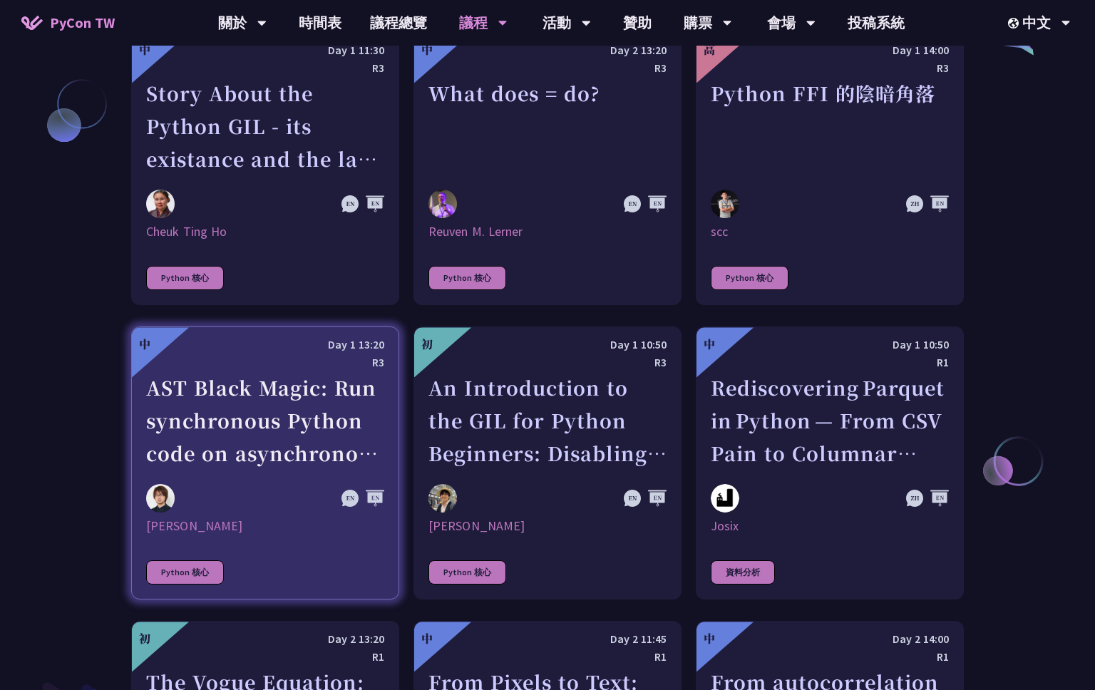
scroll to position [1774, 0]
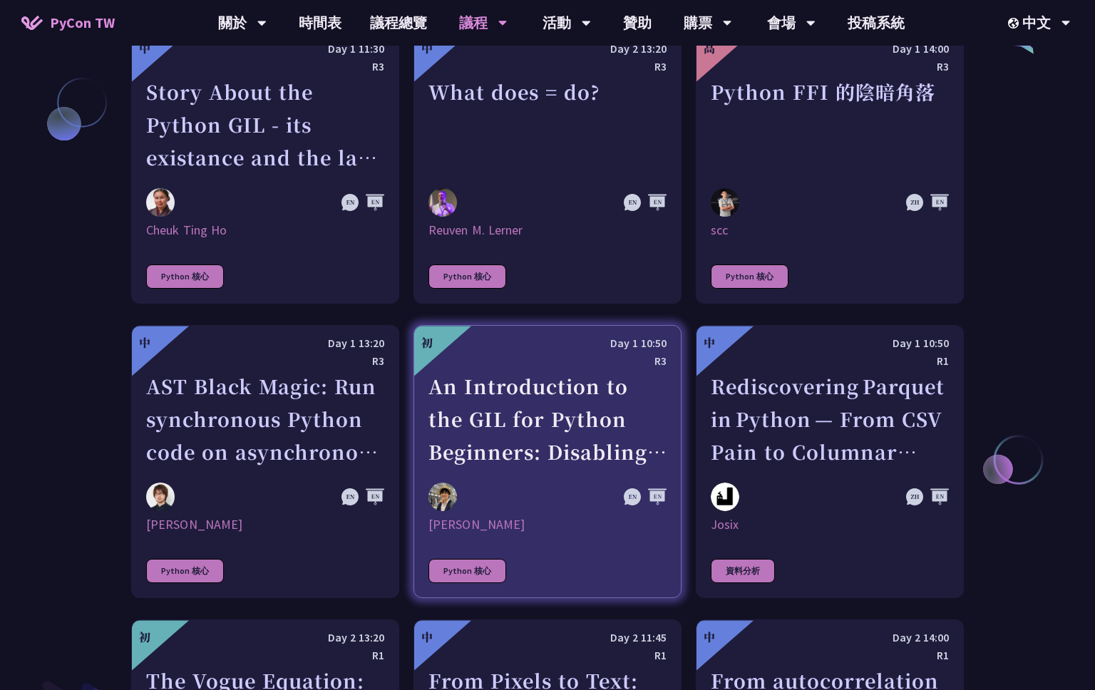
click at [562, 516] on div "[PERSON_NAME]" at bounding box center [547, 524] width 238 height 17
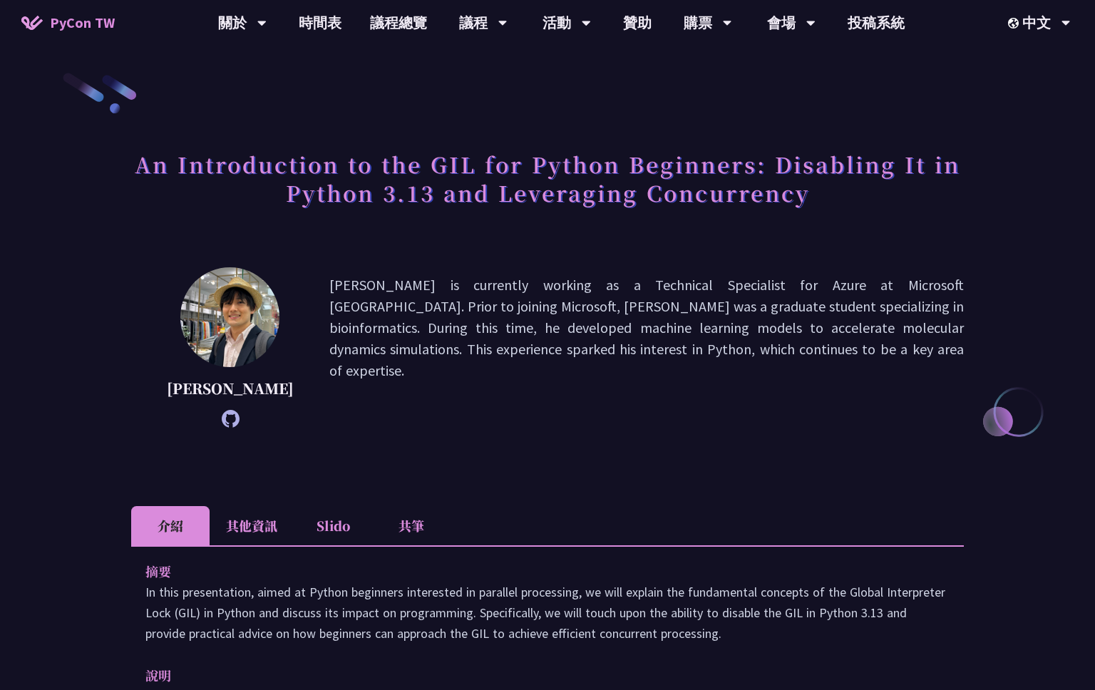
click at [559, 437] on div "[PERSON_NAME] Saito [PERSON_NAME] Saito is currently working as a Technical Spe…" at bounding box center [547, 368] width 832 height 203
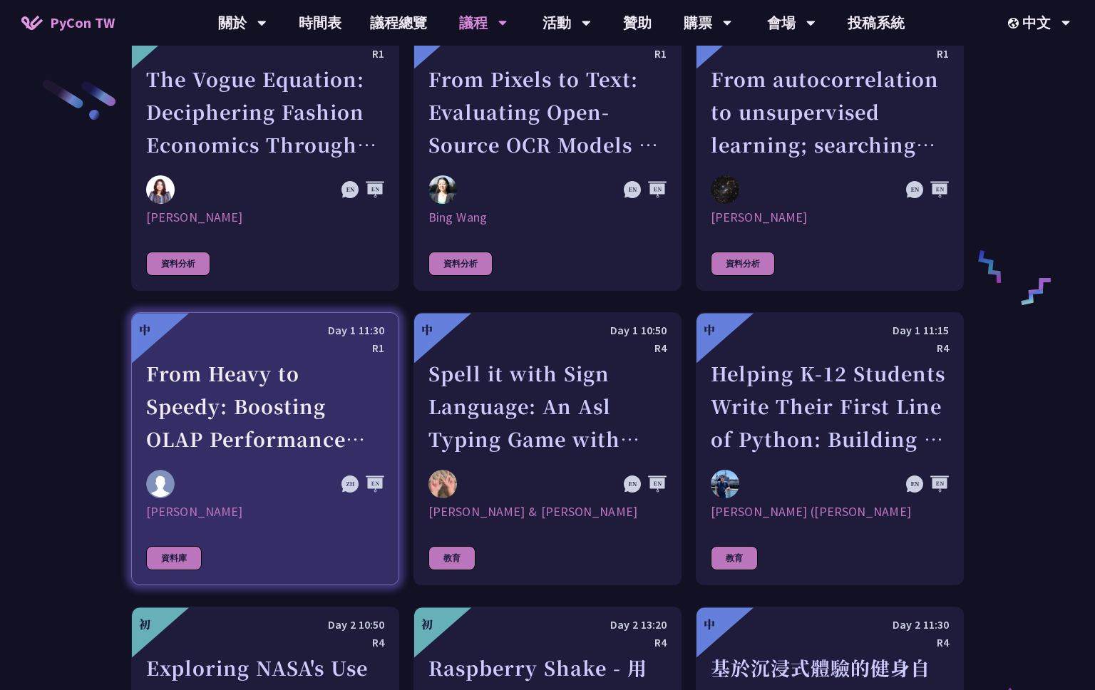
scroll to position [2378, 0]
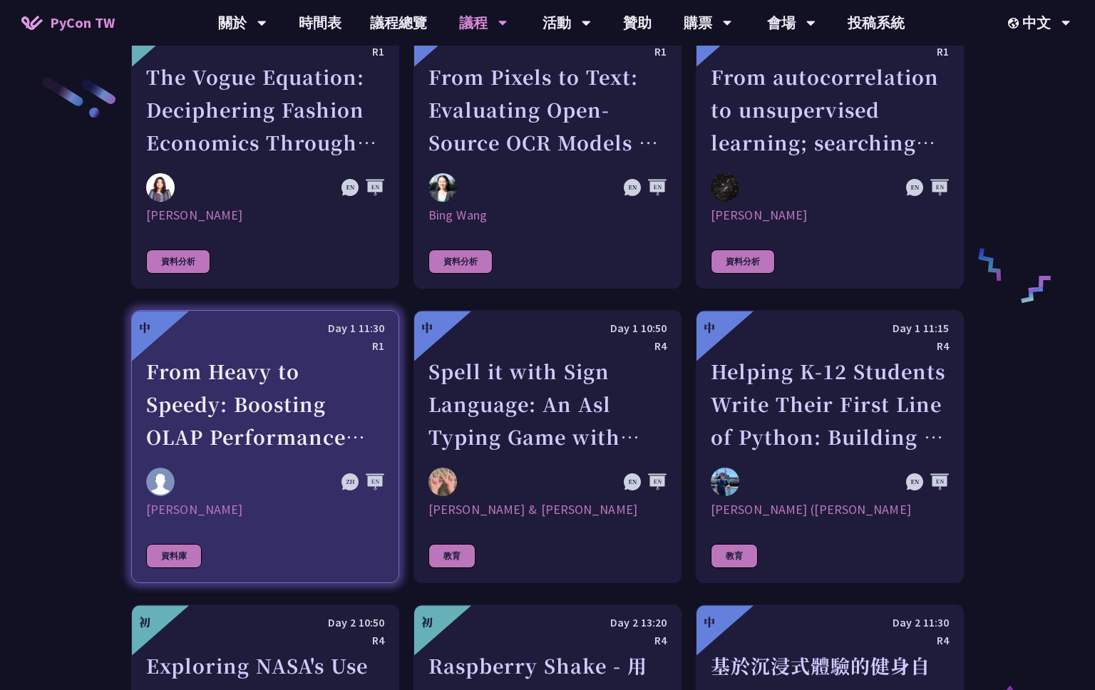
click at [281, 501] on div "[PERSON_NAME]" at bounding box center [265, 509] width 238 height 17
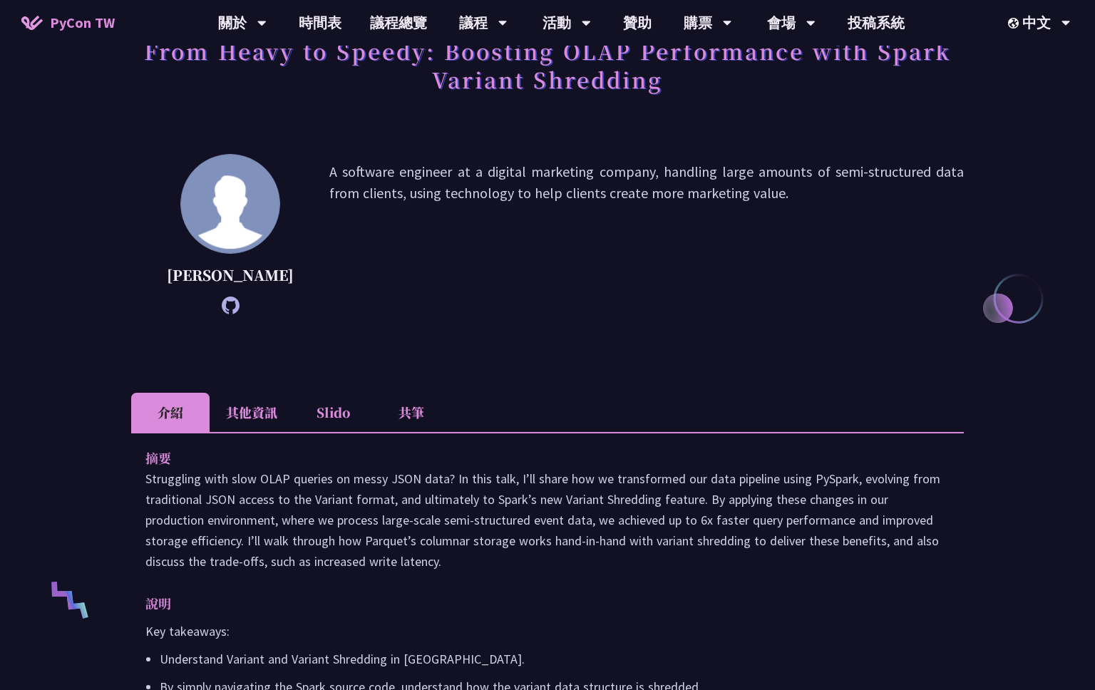
scroll to position [247, 0]
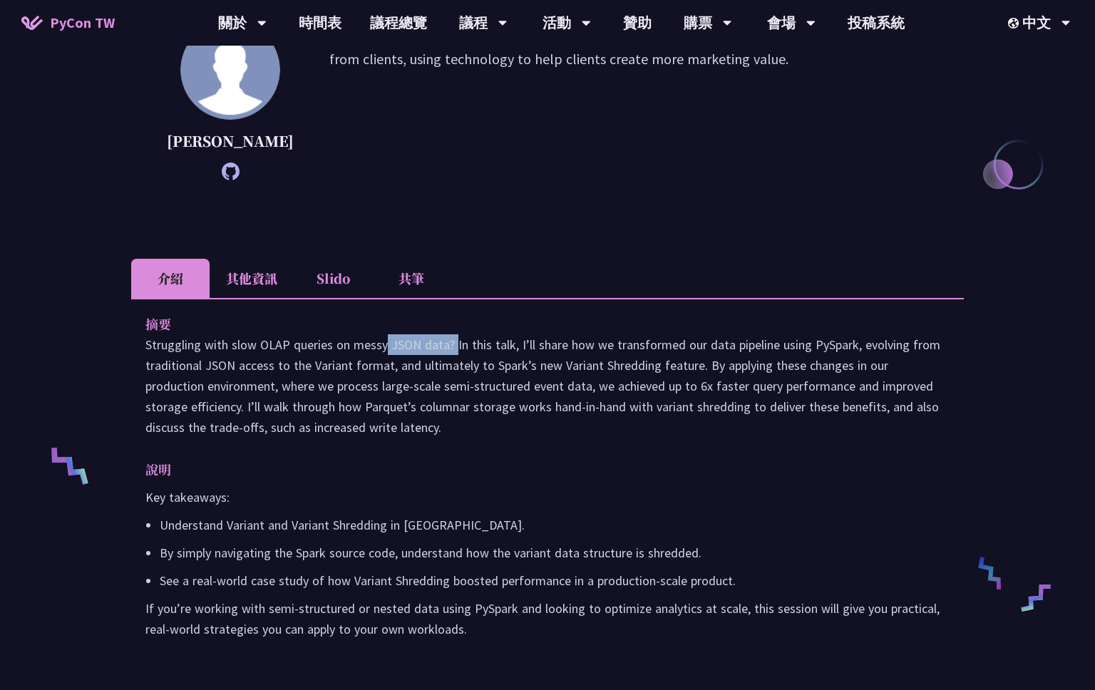
drag, startPoint x: 259, startPoint y: 363, endPoint x: 329, endPoint y: 368, distance: 70.7
click at [329, 368] on p "Struggling with slow OLAP queries on messy JSON data? In this talk, I’ll share …" at bounding box center [547, 385] width 804 height 103
click at [418, 438] on p "Struggling with slow OLAP queries on messy JSON data? In this talk, I’ll share …" at bounding box center [547, 385] width 804 height 103
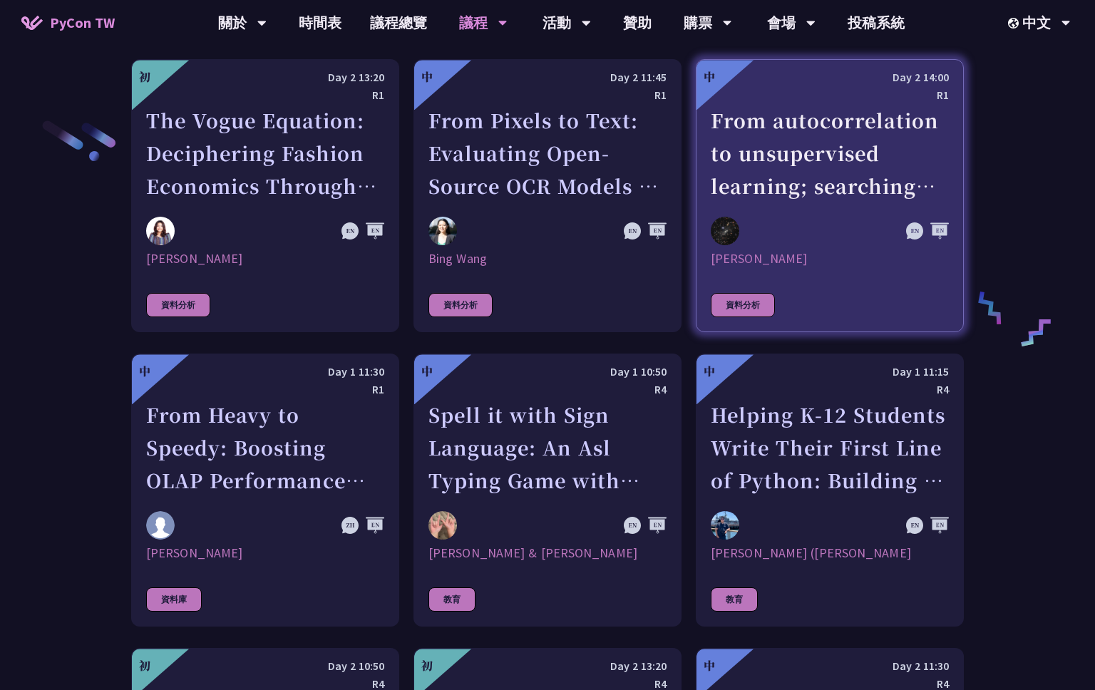
scroll to position [2596, 0]
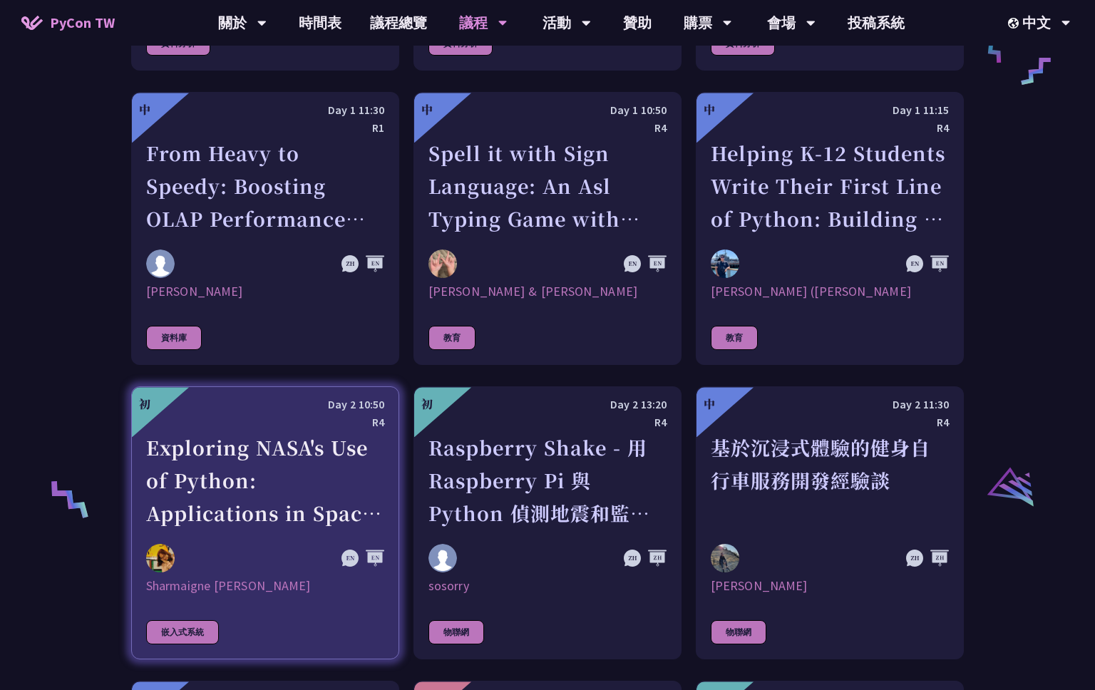
click at [242, 500] on div "Exploring NASA's Use of Python: Applications in Space Research and Data Analysis" at bounding box center [265, 480] width 238 height 98
